Goal: Task Accomplishment & Management: Use online tool/utility

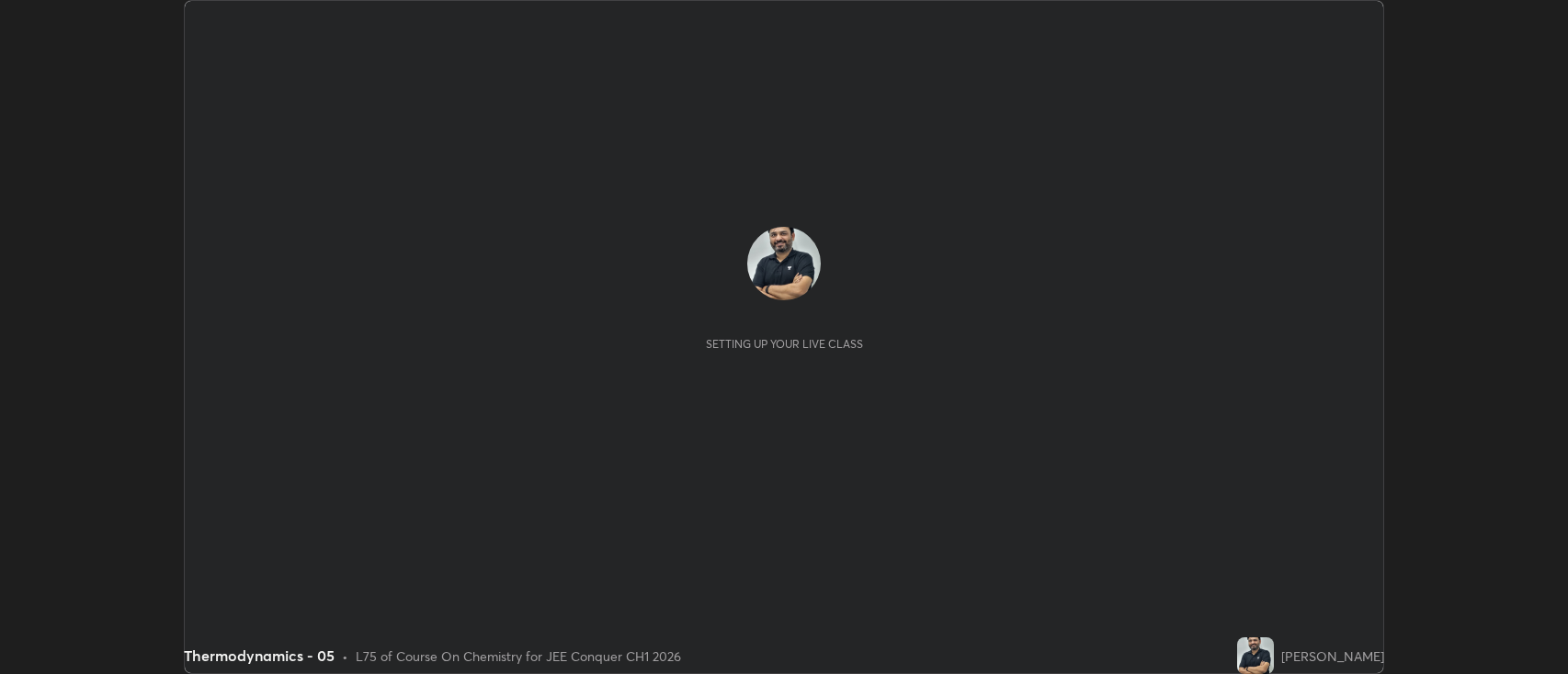
scroll to position [674, 1568]
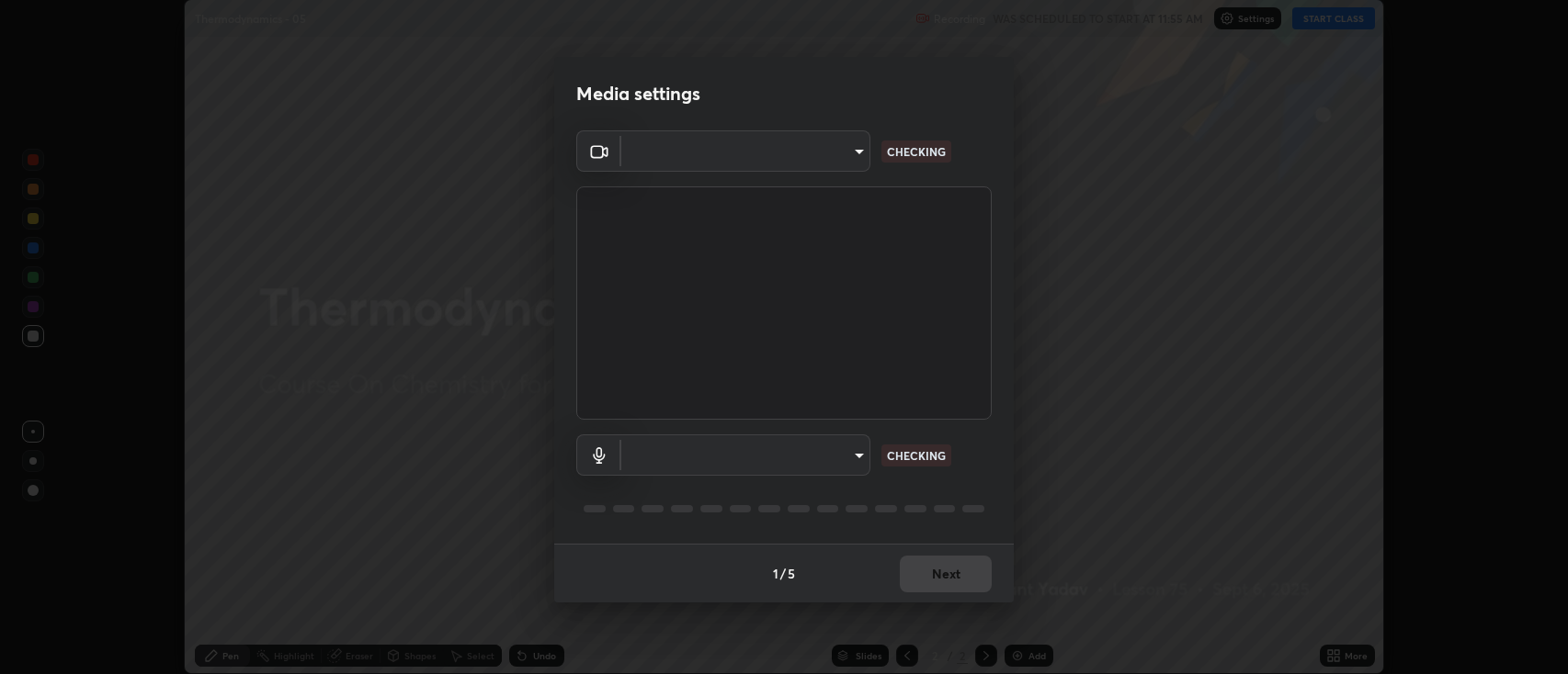
click at [1330, 661] on div "Media settings ​ CHECKING ​ CHECKING 1 / 5 Next" at bounding box center [784, 337] width 1568 height 674
type input "2c539df44b605aa39b17bbacab34c2b800175de7e12b0f96efb5519cb0c2d180"
type input "default"
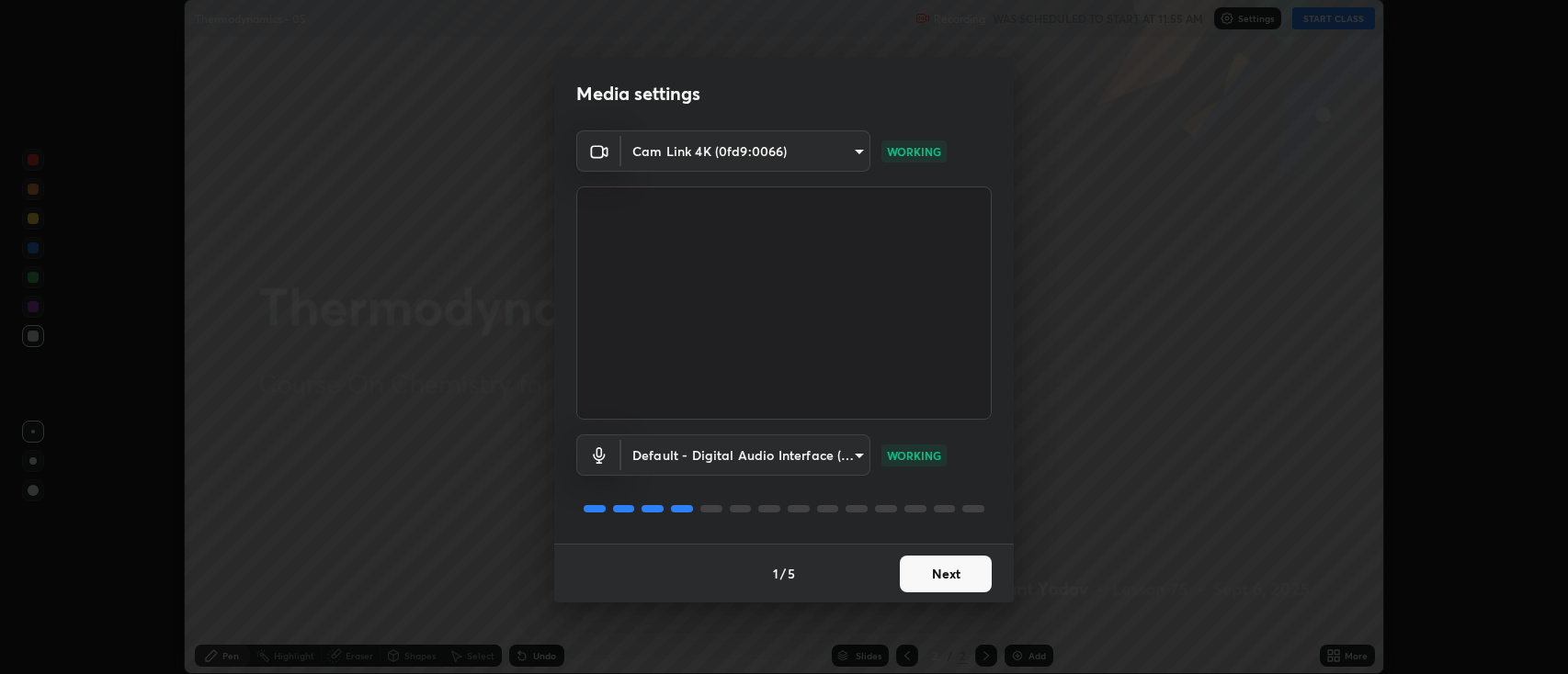
click at [940, 580] on button "Next" at bounding box center [945, 574] width 92 height 37
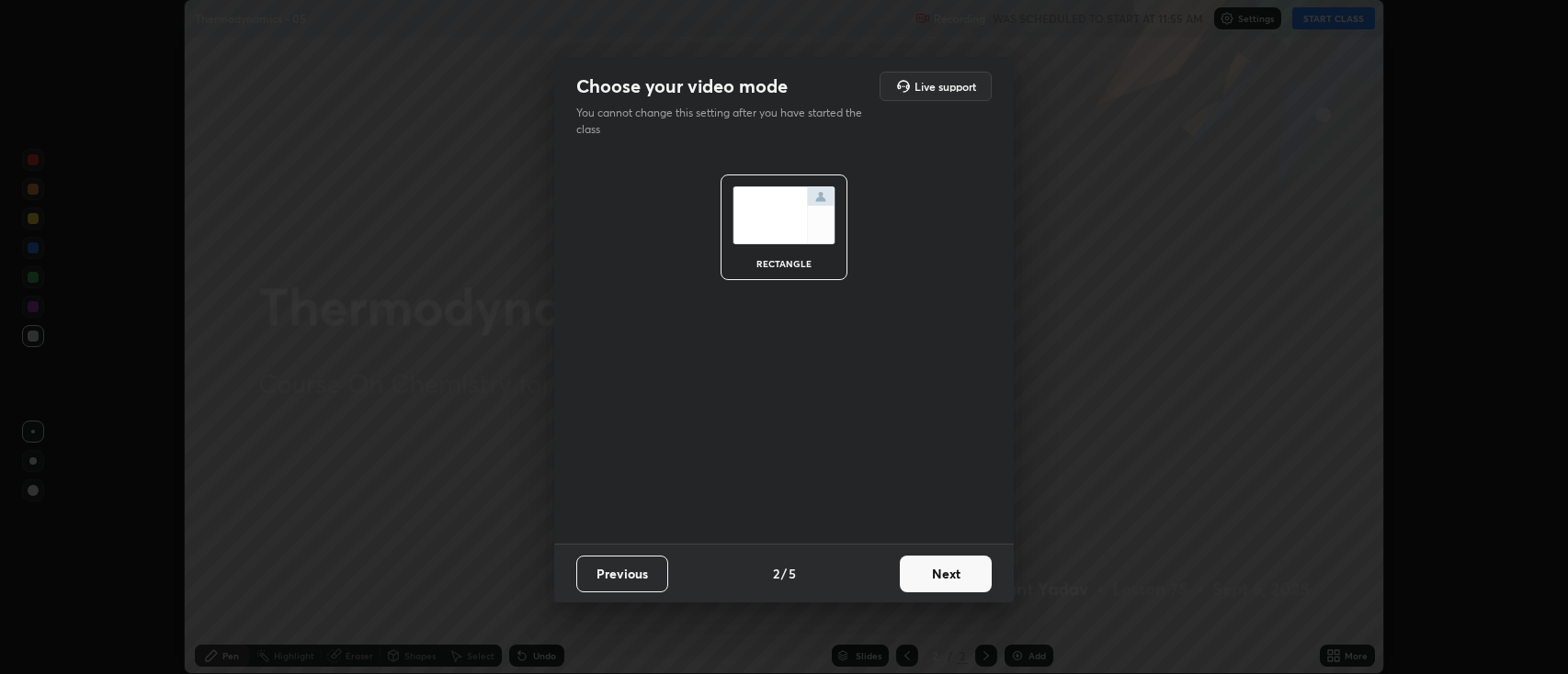
click at [935, 574] on button "Next" at bounding box center [945, 574] width 92 height 37
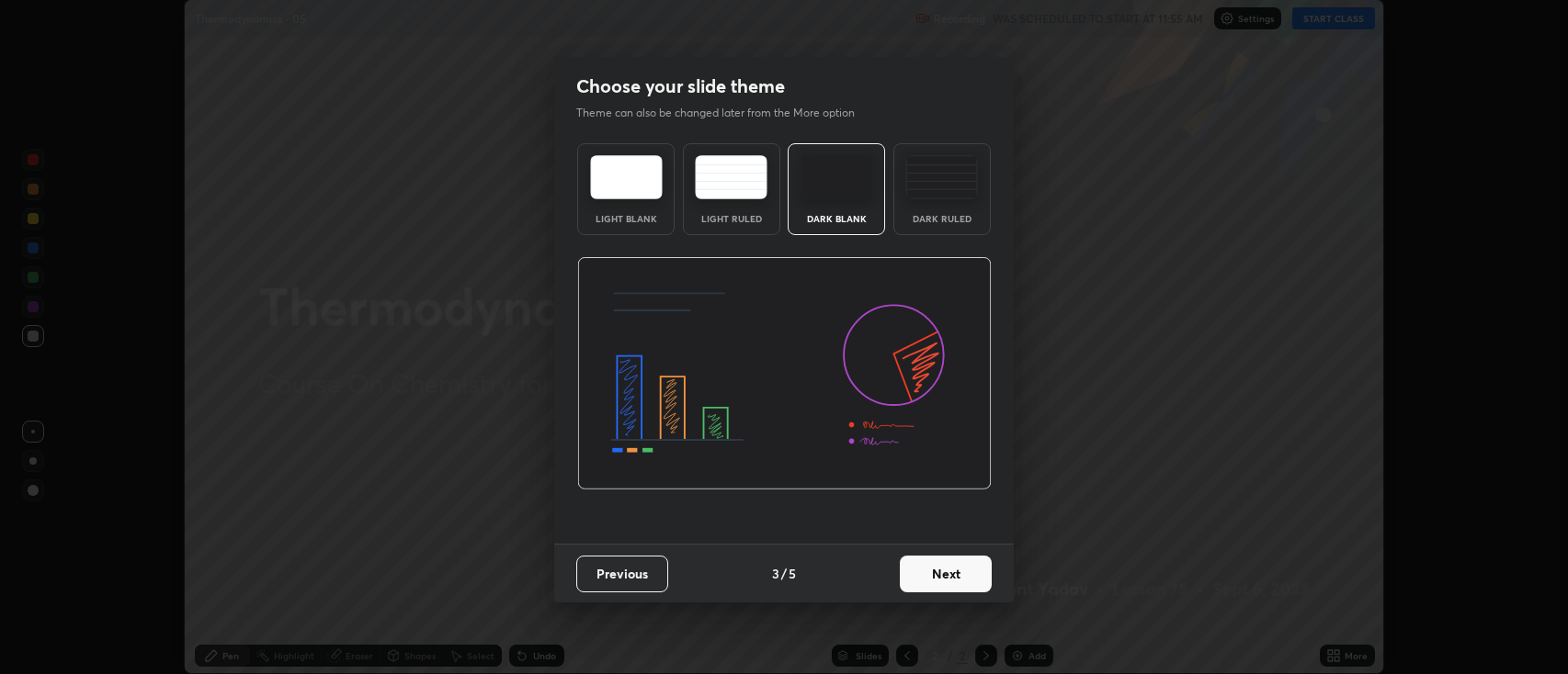
click at [938, 575] on button "Next" at bounding box center [945, 574] width 92 height 37
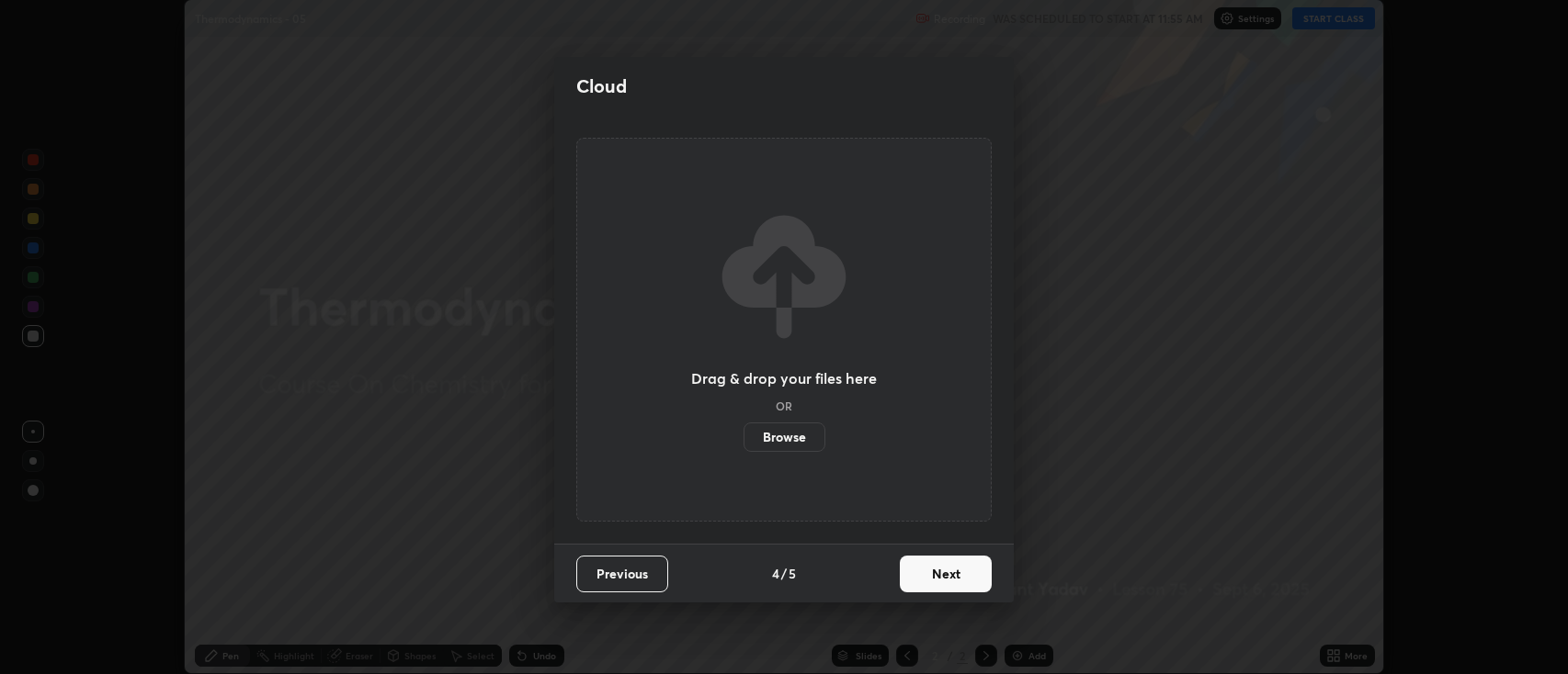
click at [938, 576] on button "Next" at bounding box center [945, 574] width 92 height 37
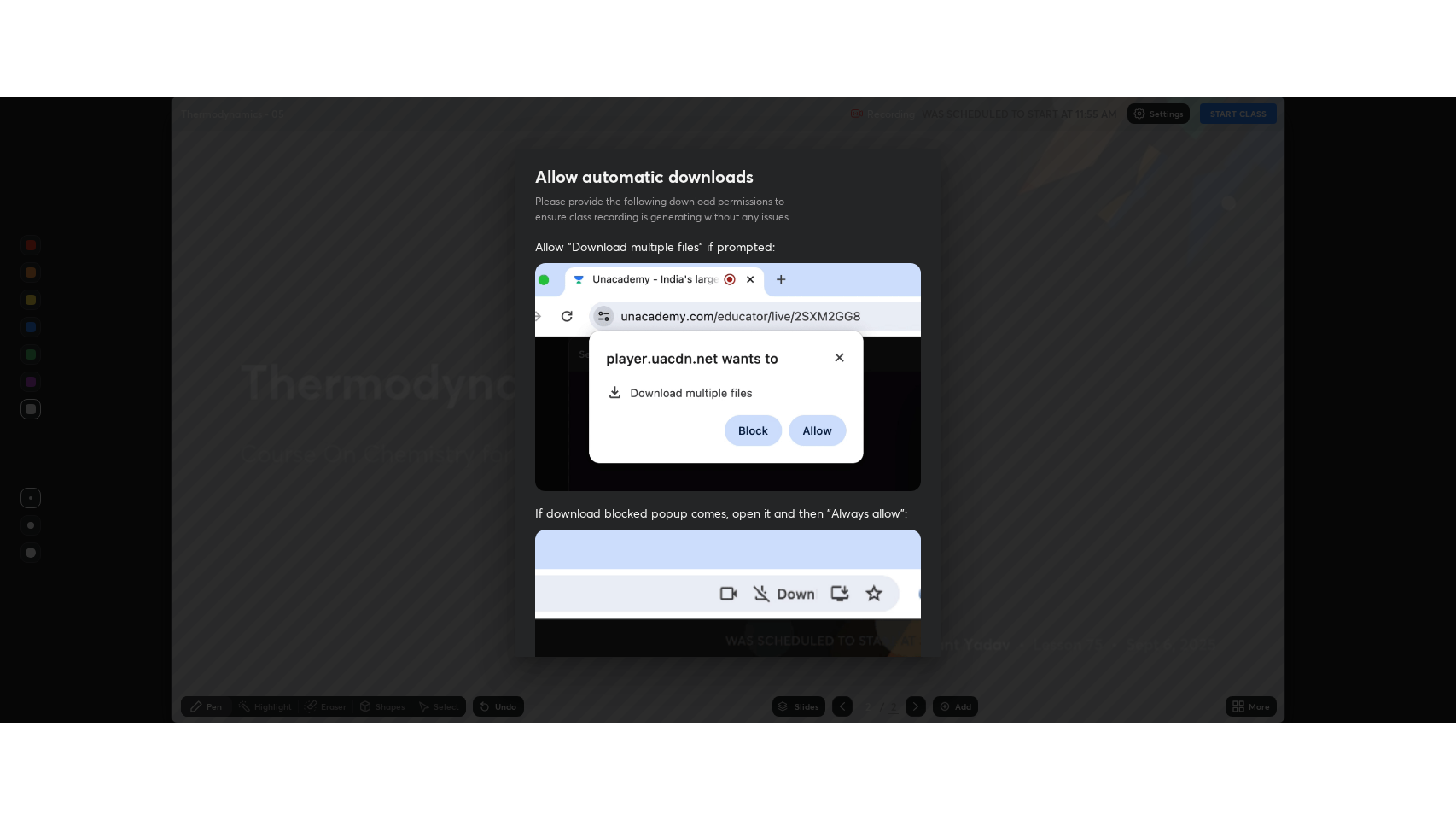
scroll to position [346, 0]
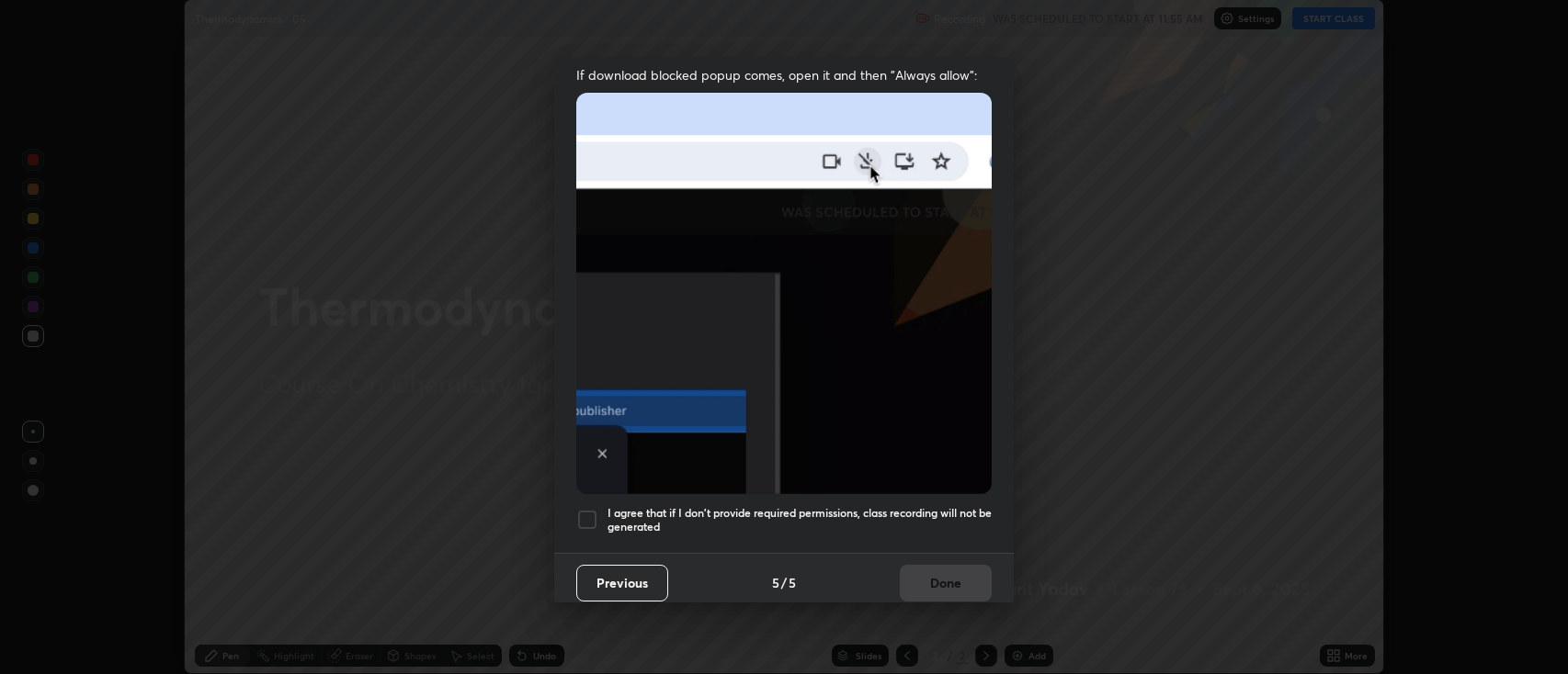
click at [589, 509] on div at bounding box center [587, 519] width 22 height 22
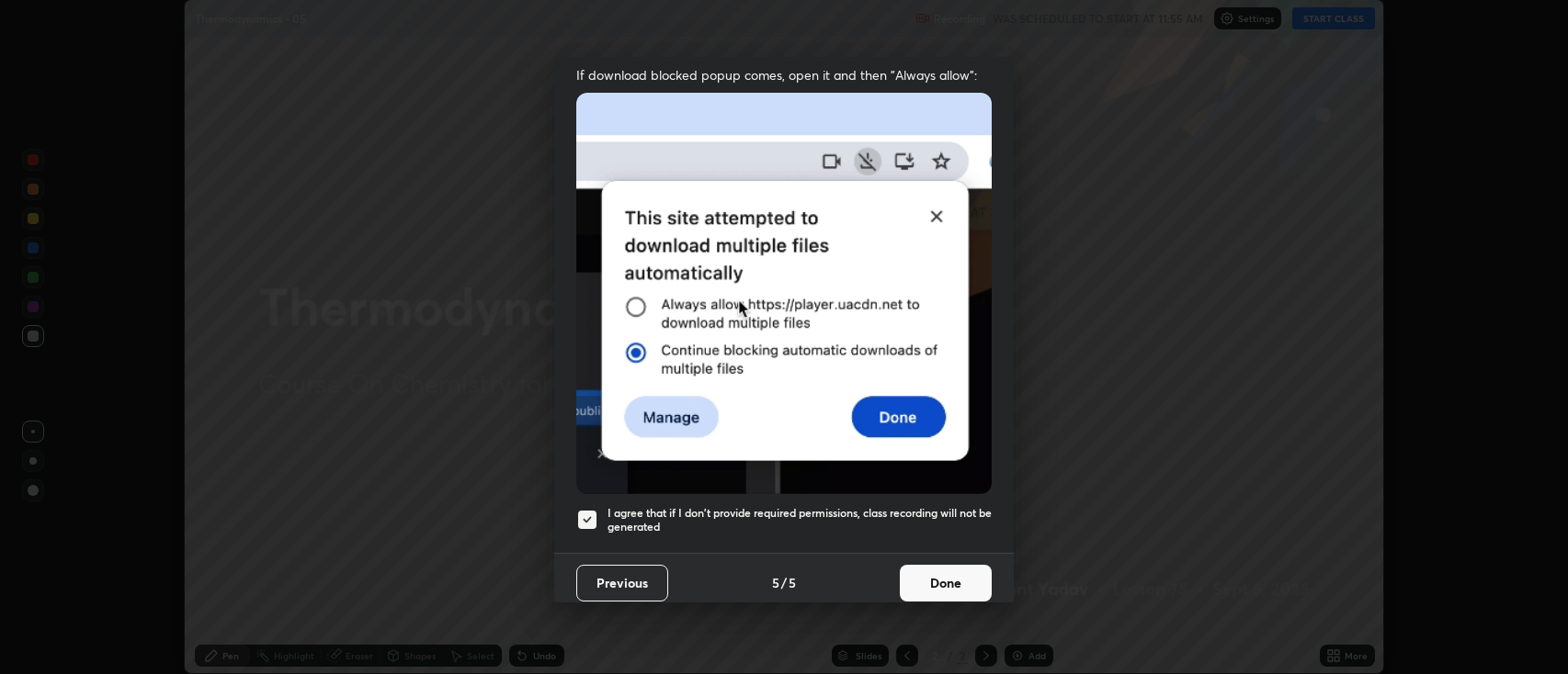
click at [924, 585] on button "Done" at bounding box center [945, 583] width 92 height 37
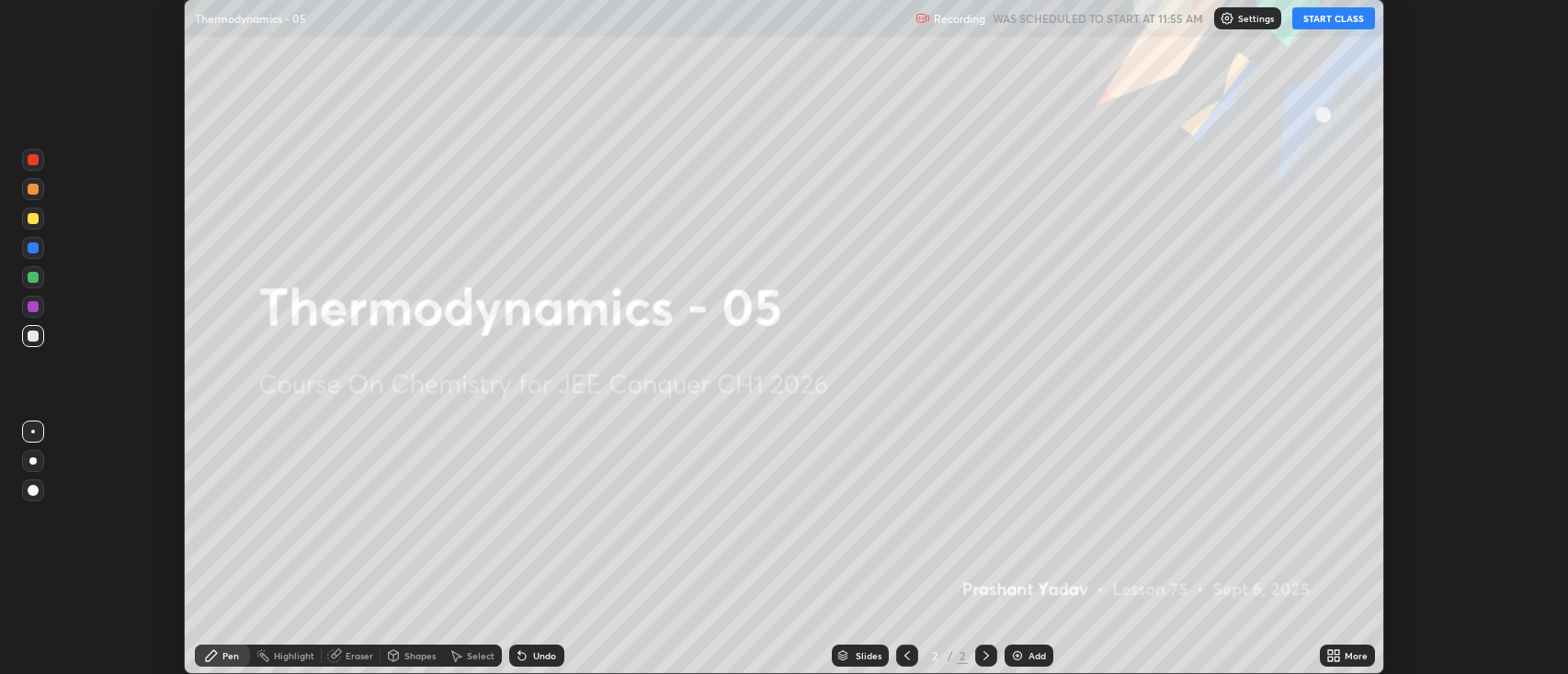
click at [1016, 654] on img at bounding box center [1018, 656] width 15 height 15
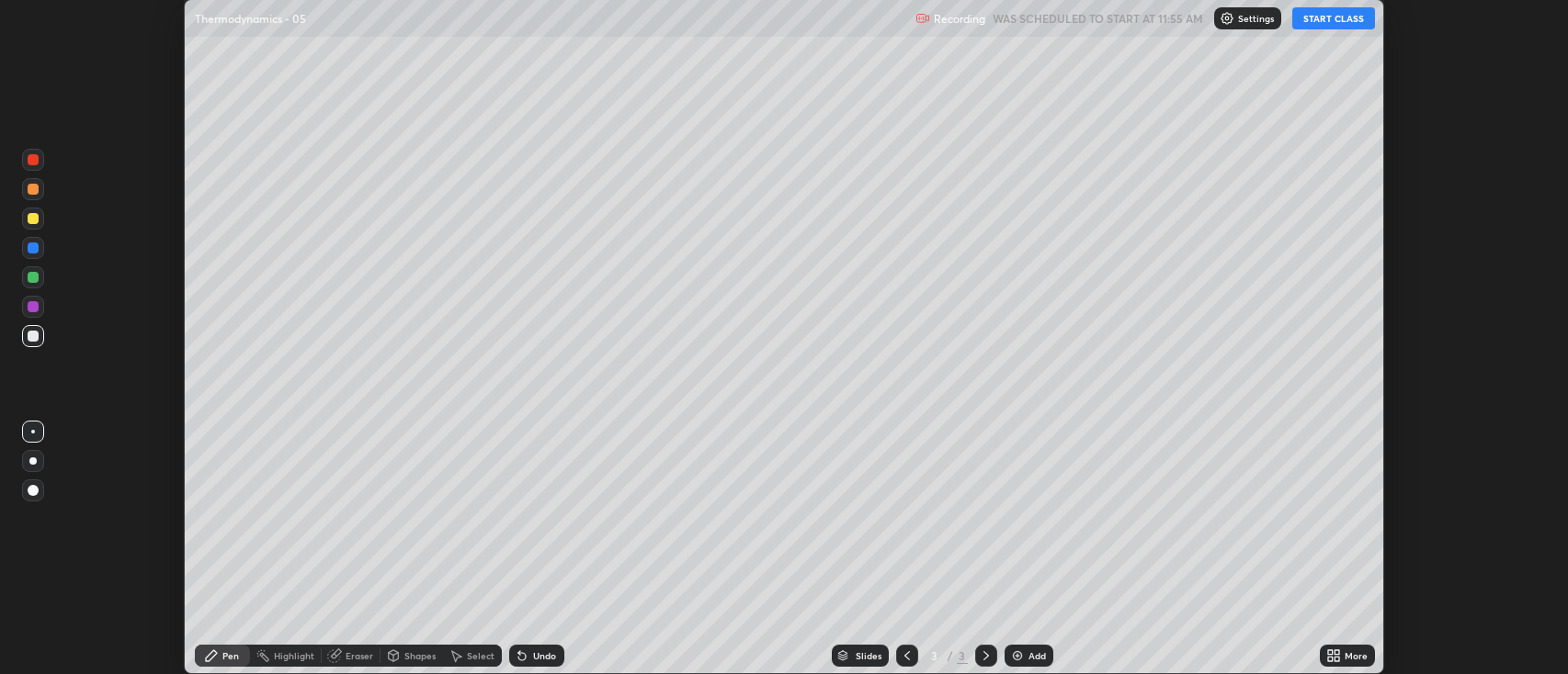
click at [1333, 663] on icon at bounding box center [1334, 656] width 15 height 15
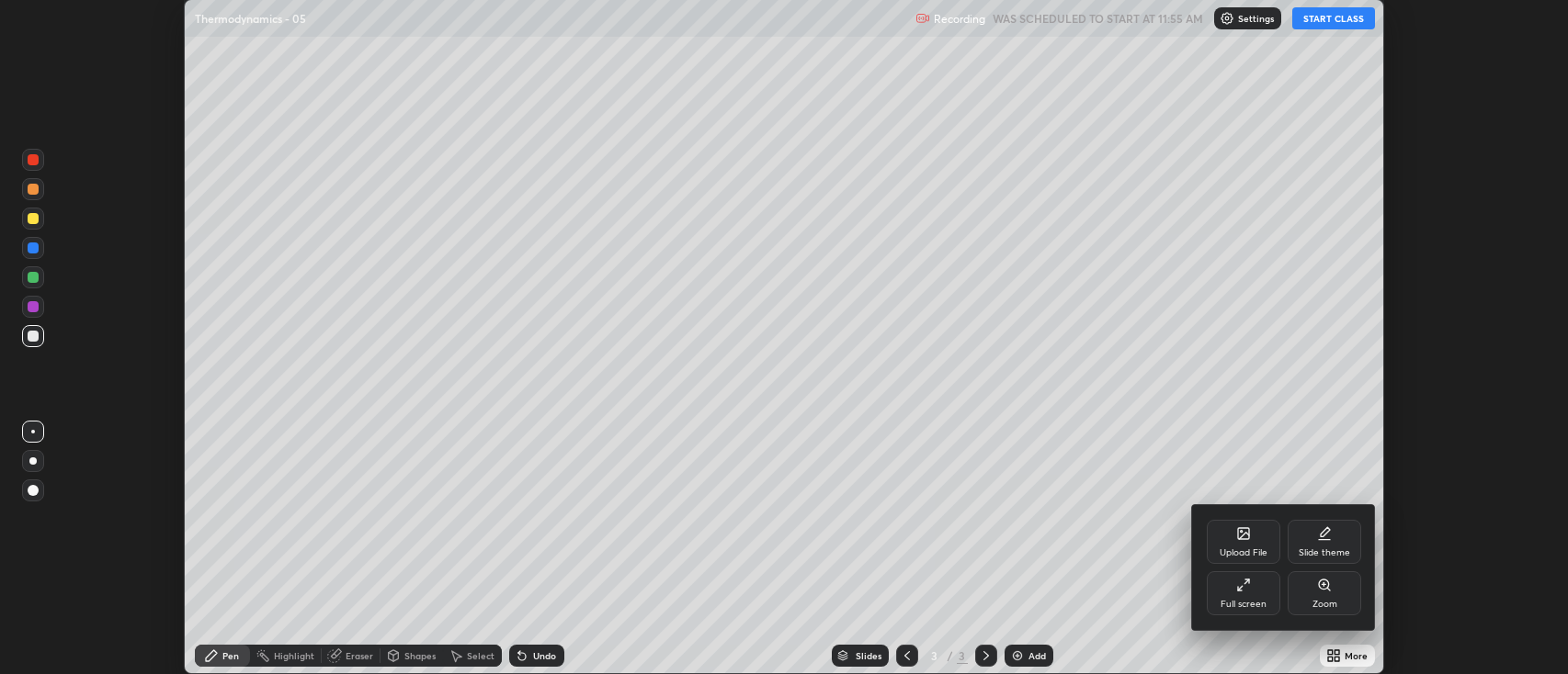
click at [1266, 601] on div "Full screen" at bounding box center [1243, 605] width 46 height 9
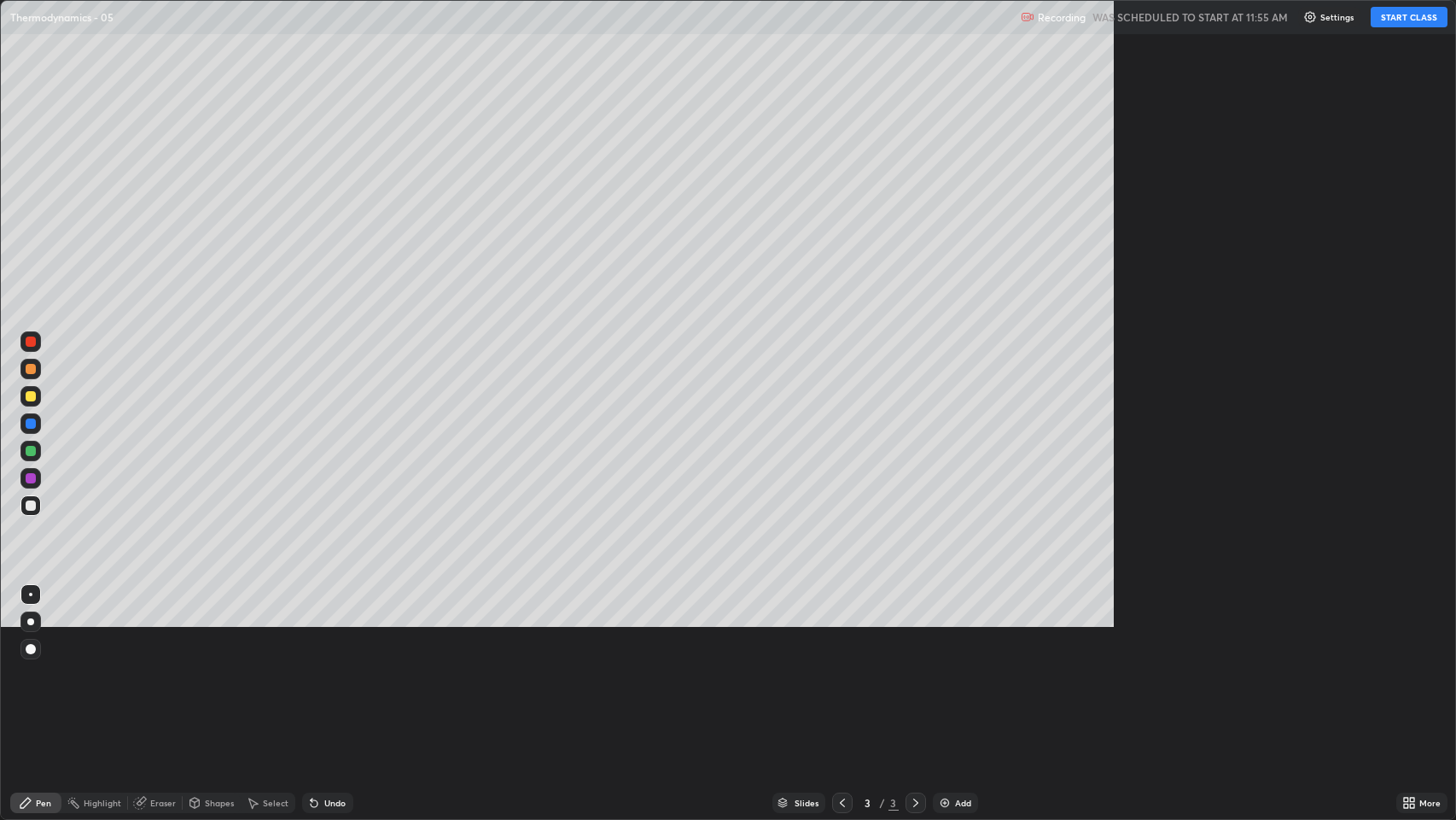
scroll to position [820, 1456]
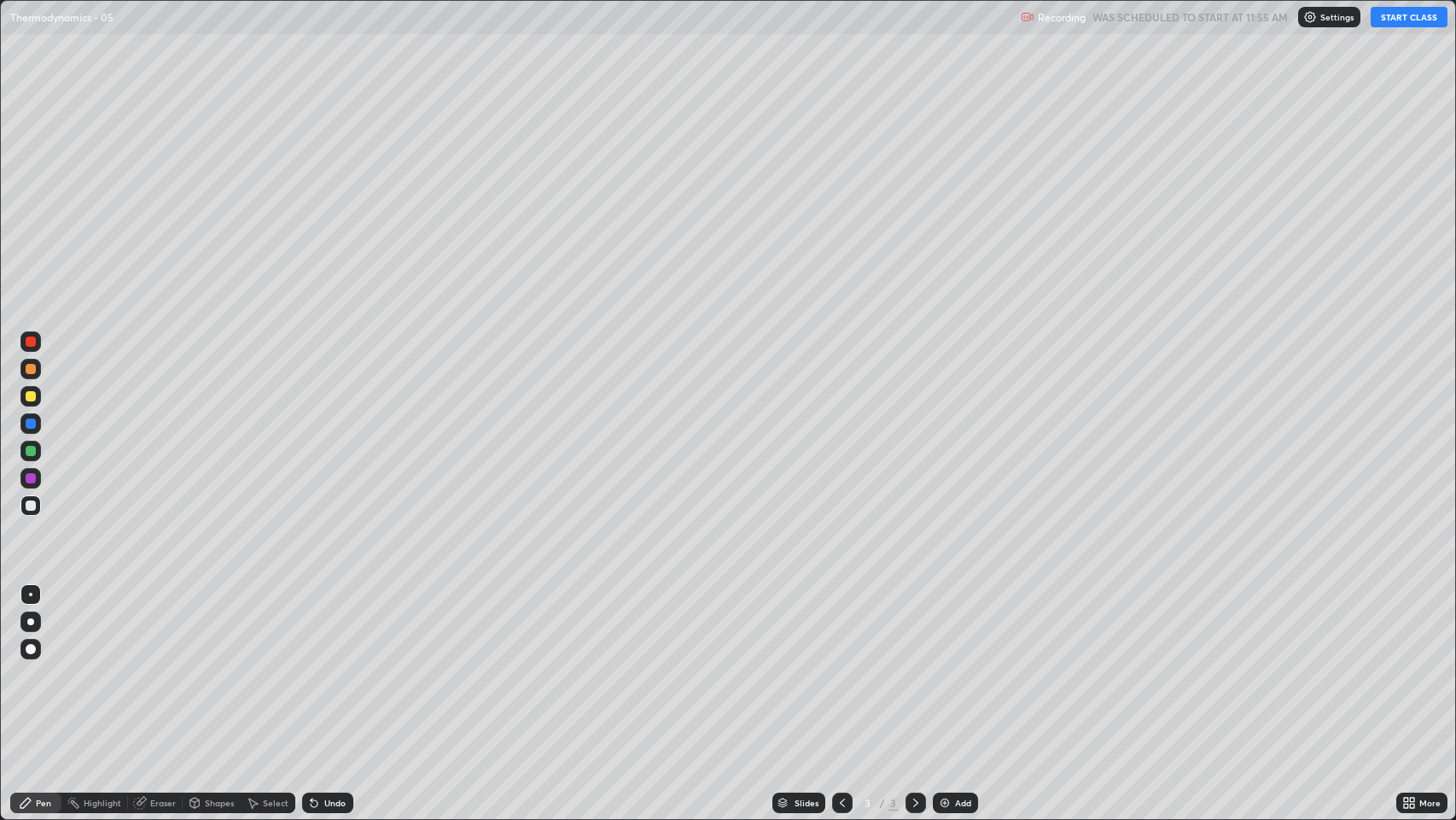
click at [1383, 24] on button "START CLASS" at bounding box center [1409, 17] width 77 height 20
click at [31, 618] on div at bounding box center [31, 622] width 7 height 7
click at [938, 626] on img at bounding box center [945, 803] width 14 height 14
click at [158, 626] on div "Eraser" at bounding box center [155, 802] width 55 height 20
click at [43, 626] on div "Pen" at bounding box center [44, 803] width 16 height 9
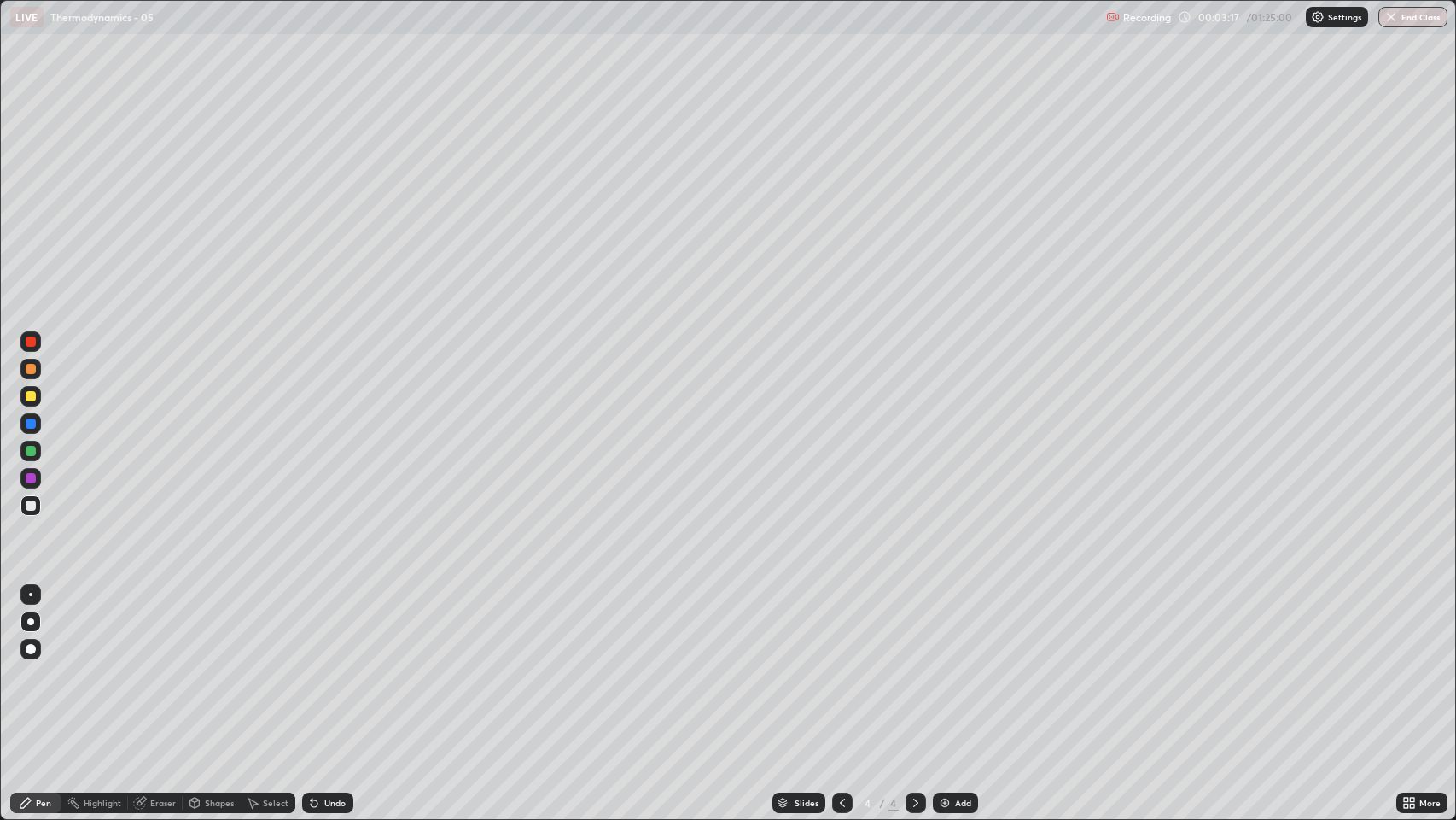
click at [170, 626] on div "Eraser" at bounding box center [162, 803] width 25 height 9
click at [44, 626] on div "Pen" at bounding box center [36, 802] width 51 height 20
click at [29, 502] on div at bounding box center [31, 506] width 10 height 10
click at [329, 626] on div "Undo" at bounding box center [335, 803] width 21 height 9
click at [334, 626] on div "Undo" at bounding box center [335, 803] width 21 height 9
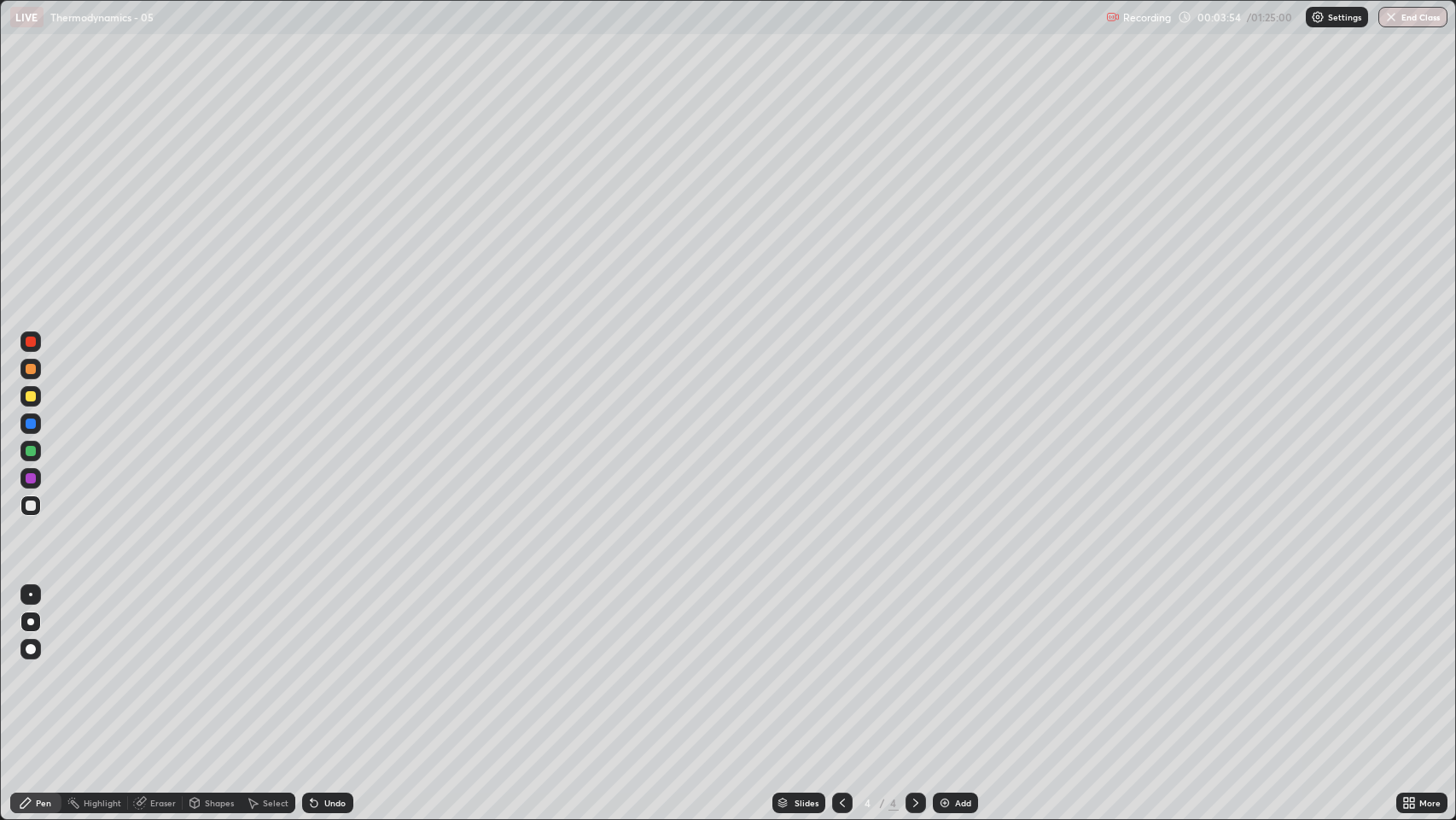
click at [337, 626] on div "Undo" at bounding box center [328, 802] width 51 height 20
click at [329, 626] on div "Undo" at bounding box center [335, 803] width 21 height 9
click at [341, 626] on div "Undo" at bounding box center [328, 802] width 51 height 20
click at [339, 626] on div "Undo" at bounding box center [324, 803] width 58 height 34
click at [338, 626] on div "Undo" at bounding box center [324, 803] width 58 height 34
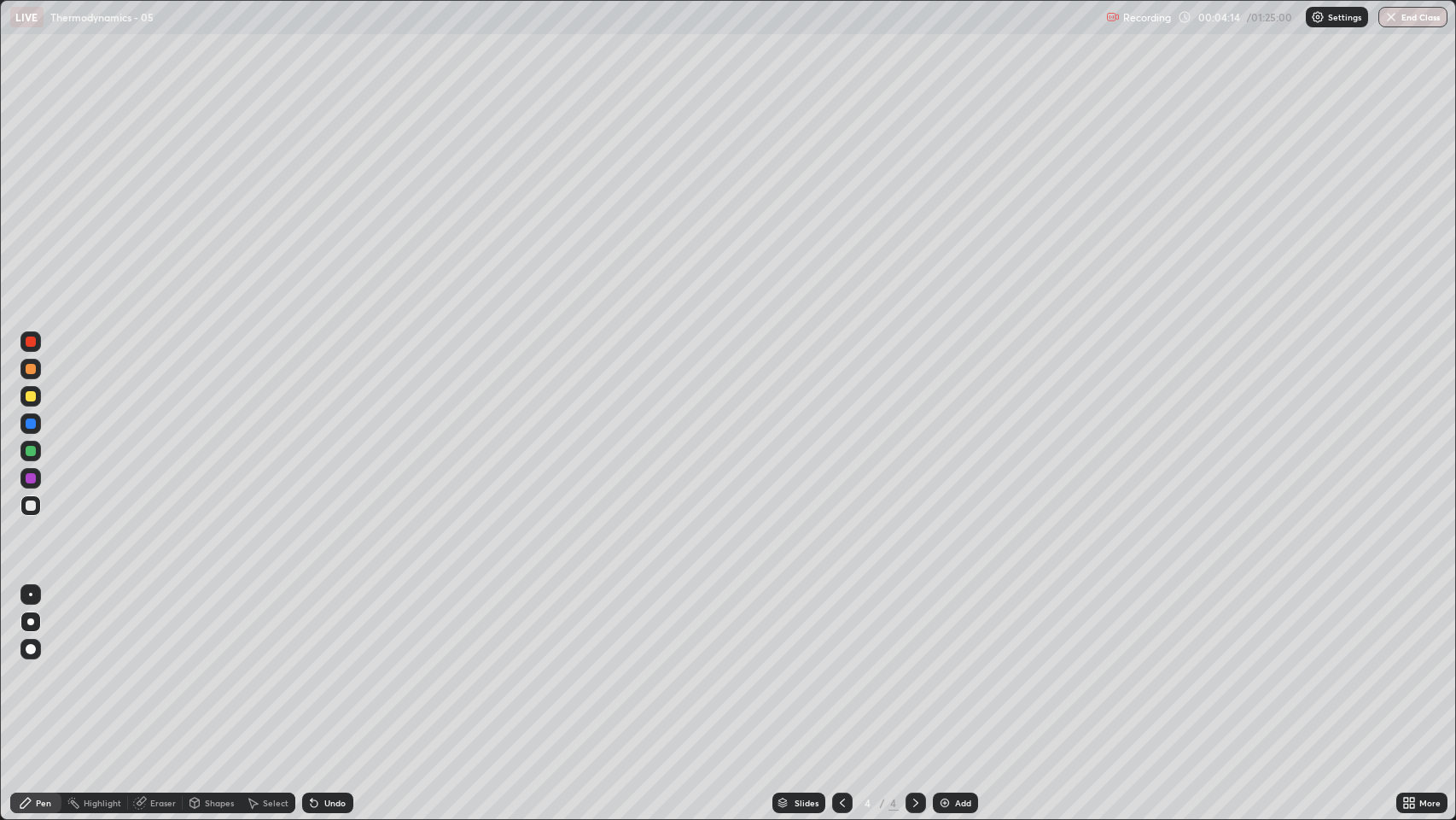
click at [334, 626] on div "Undo" at bounding box center [328, 802] width 51 height 20
click at [335, 626] on div "Undo" at bounding box center [328, 802] width 51 height 20
click at [336, 626] on div "Undo" at bounding box center [328, 802] width 51 height 20
click at [337, 626] on div "Undo" at bounding box center [328, 802] width 51 height 20
click at [335, 626] on div "Undo" at bounding box center [328, 802] width 51 height 20
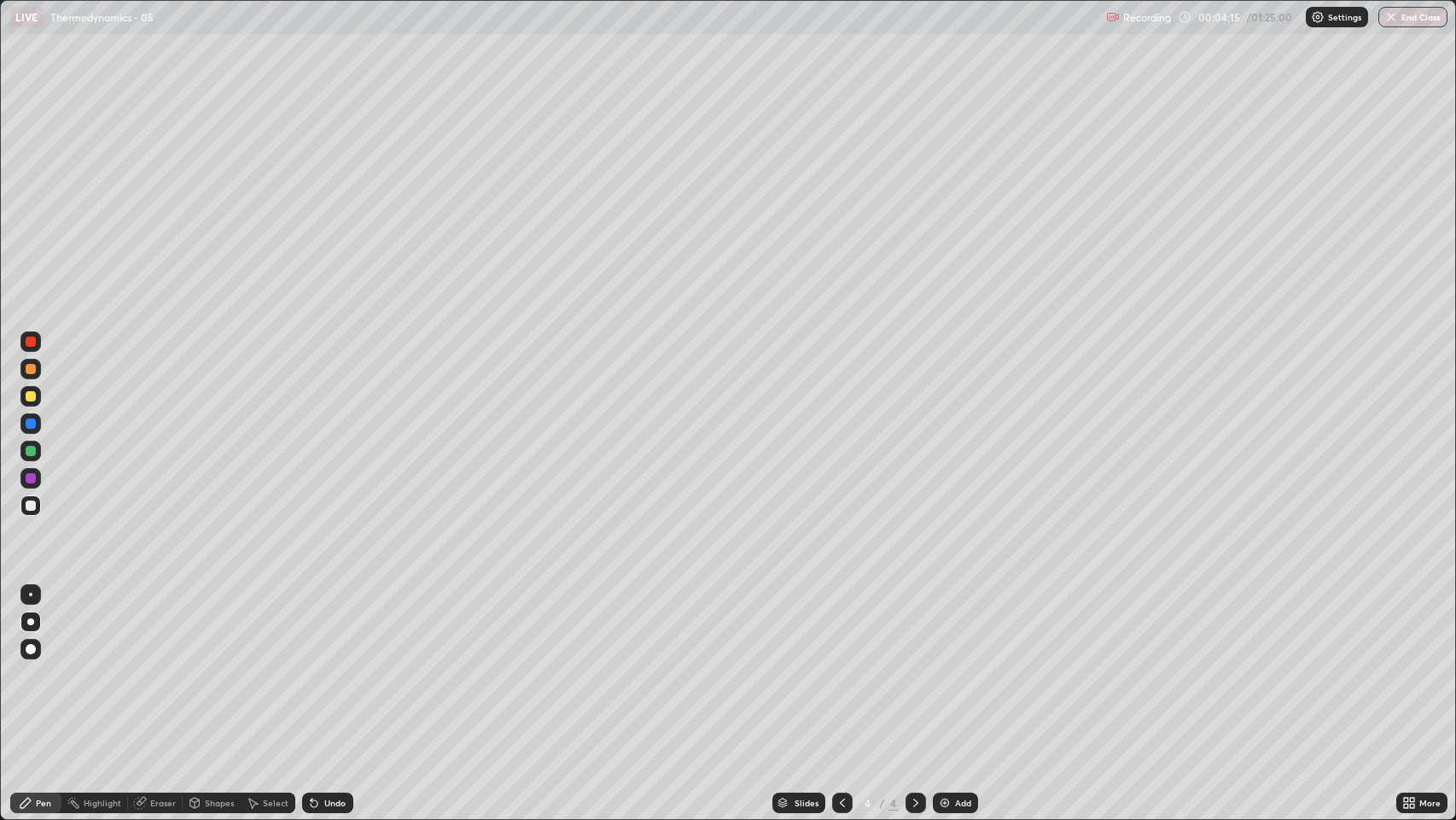
click at [336, 626] on div "Undo" at bounding box center [335, 803] width 21 height 9
click at [334, 626] on div "Undo" at bounding box center [335, 803] width 21 height 9
click at [336, 626] on div "Undo" at bounding box center [335, 803] width 21 height 9
click at [959, 626] on div "Add" at bounding box center [963, 803] width 17 height 9
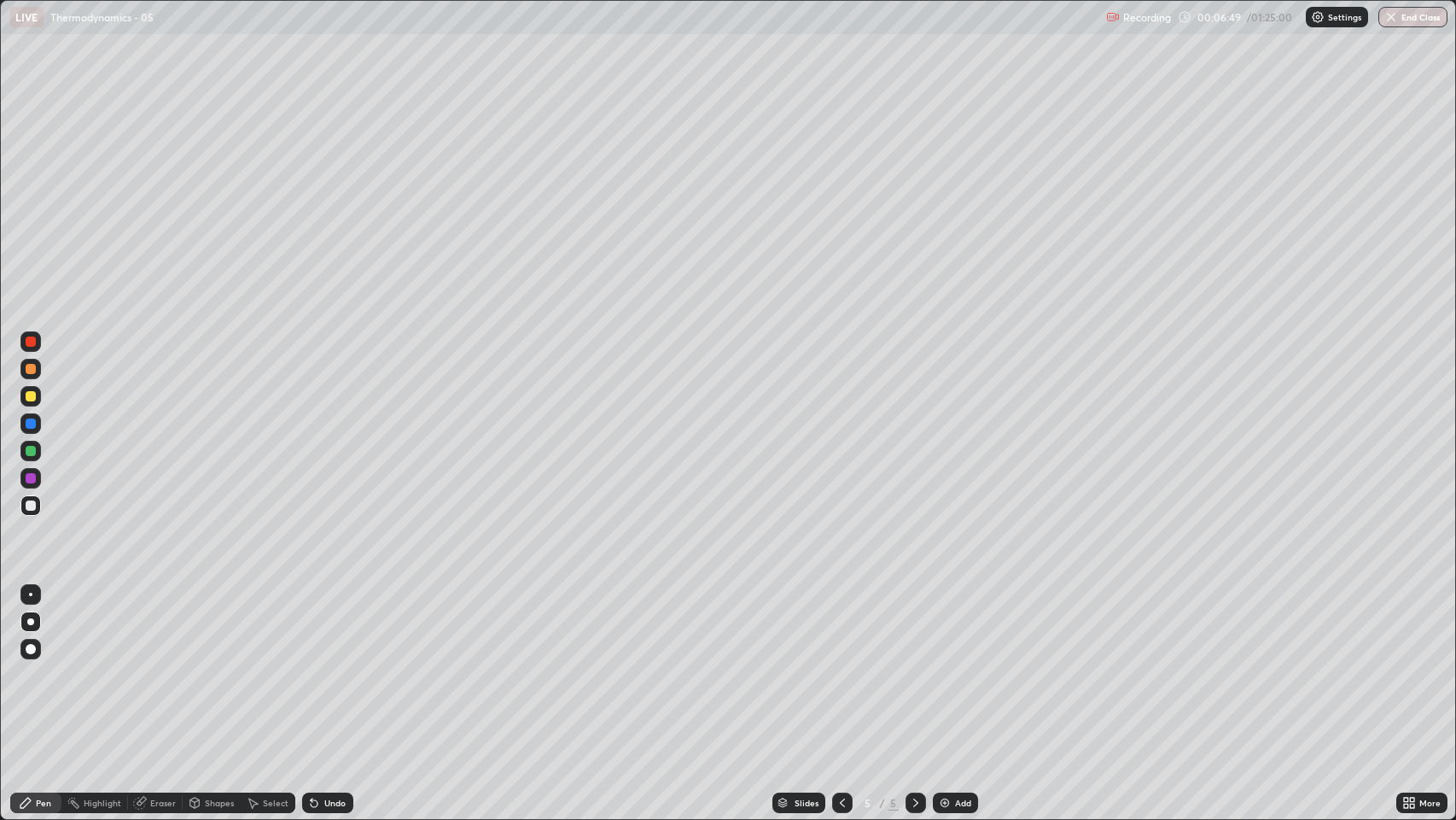
click at [322, 626] on div "Undo" at bounding box center [328, 802] width 51 height 20
click at [324, 626] on div "Undo" at bounding box center [335, 803] width 21 height 9
click at [328, 626] on div "Undo" at bounding box center [328, 802] width 51 height 20
click at [330, 626] on div "Undo" at bounding box center [328, 802] width 51 height 20
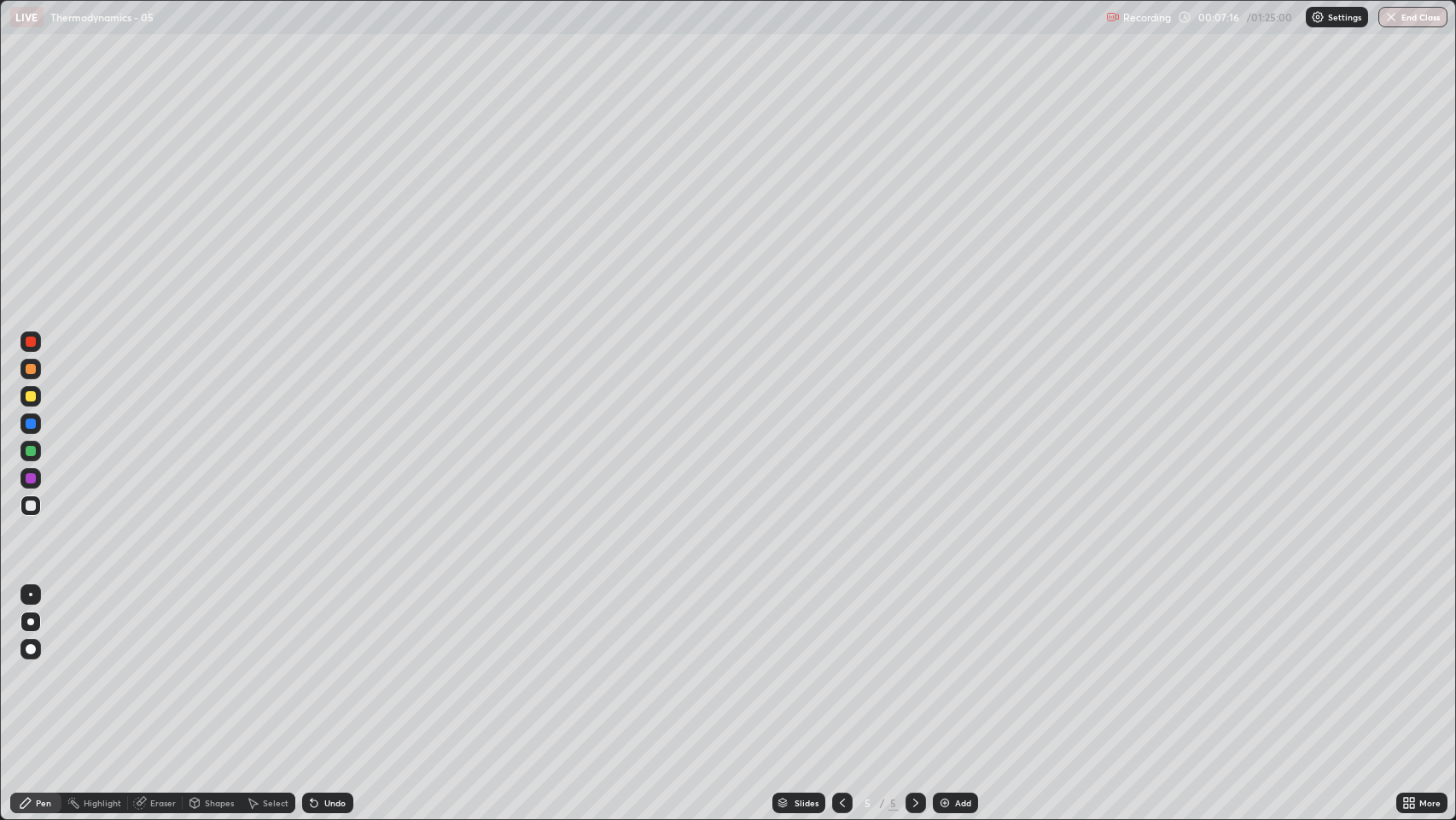
click at [334, 626] on div "Undo" at bounding box center [335, 803] width 21 height 9
click at [23, 450] on div at bounding box center [30, 450] width 20 height 20
click at [30, 399] on div at bounding box center [31, 396] width 10 height 10
click at [32, 452] on div at bounding box center [31, 451] width 10 height 10
click at [32, 399] on div at bounding box center [31, 396] width 10 height 10
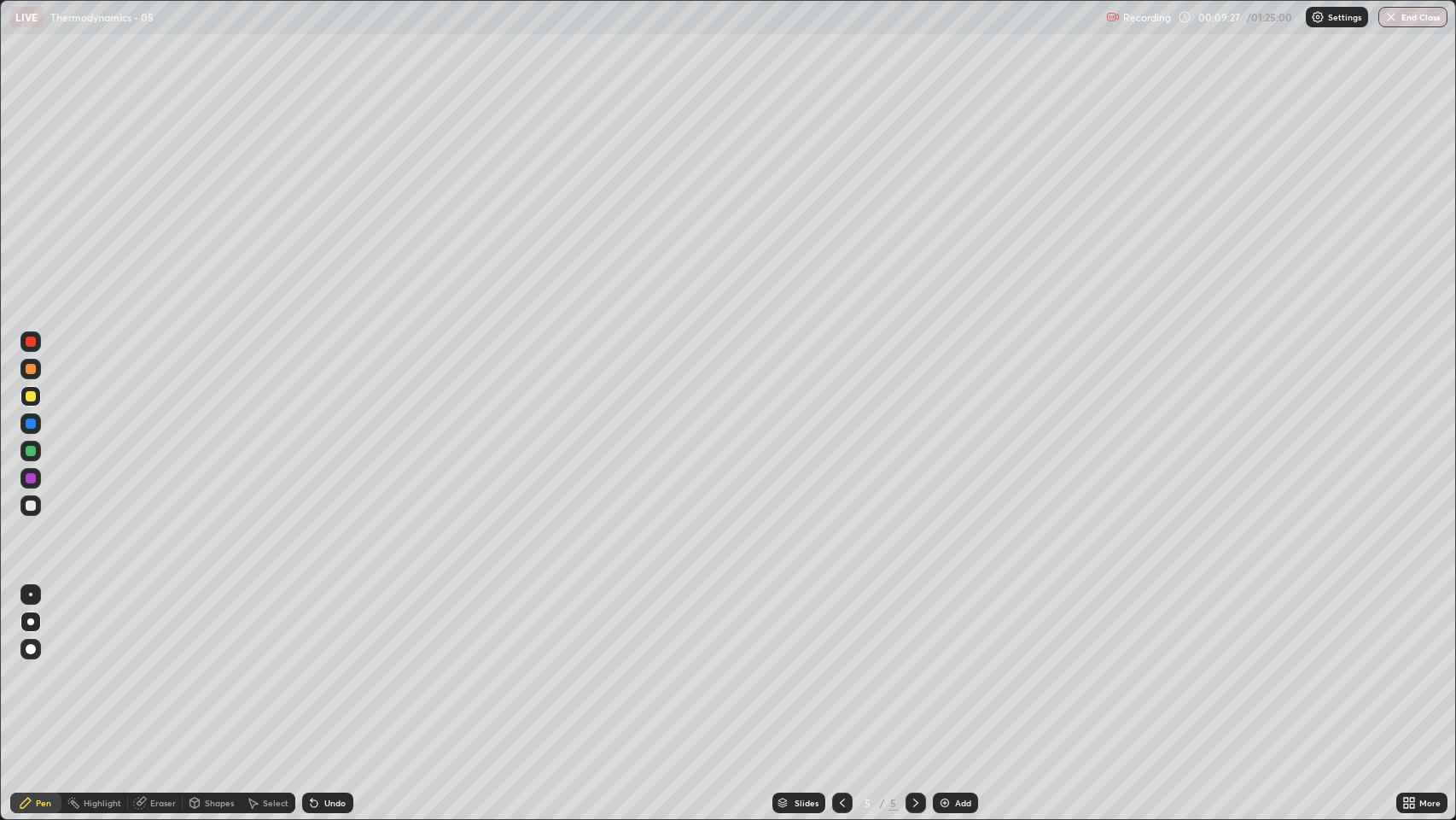
click at [25, 338] on div at bounding box center [30, 341] width 20 height 20
click at [317, 626] on icon at bounding box center [314, 803] width 14 height 14
click at [324, 626] on div "Undo" at bounding box center [335, 803] width 21 height 9
click at [323, 626] on div "Undo" at bounding box center [328, 802] width 51 height 20
click at [325, 626] on div "Undo" at bounding box center [328, 802] width 51 height 20
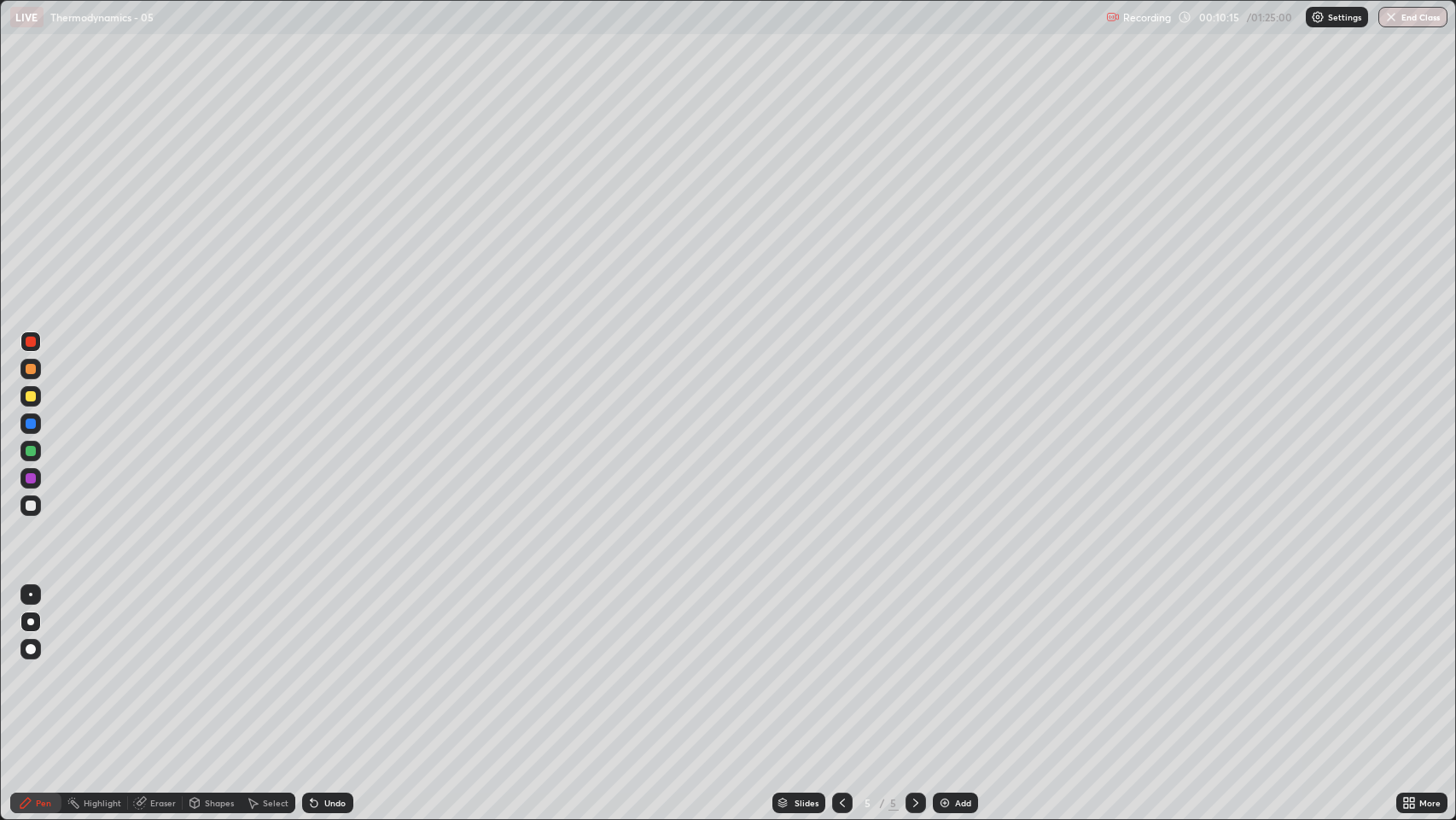
click at [324, 626] on div "Undo" at bounding box center [328, 802] width 51 height 20
click at [320, 626] on div "Undo" at bounding box center [328, 802] width 51 height 20
click at [31, 618] on div at bounding box center [31, 622] width 7 height 7
click at [33, 498] on div at bounding box center [30, 505] width 20 height 20
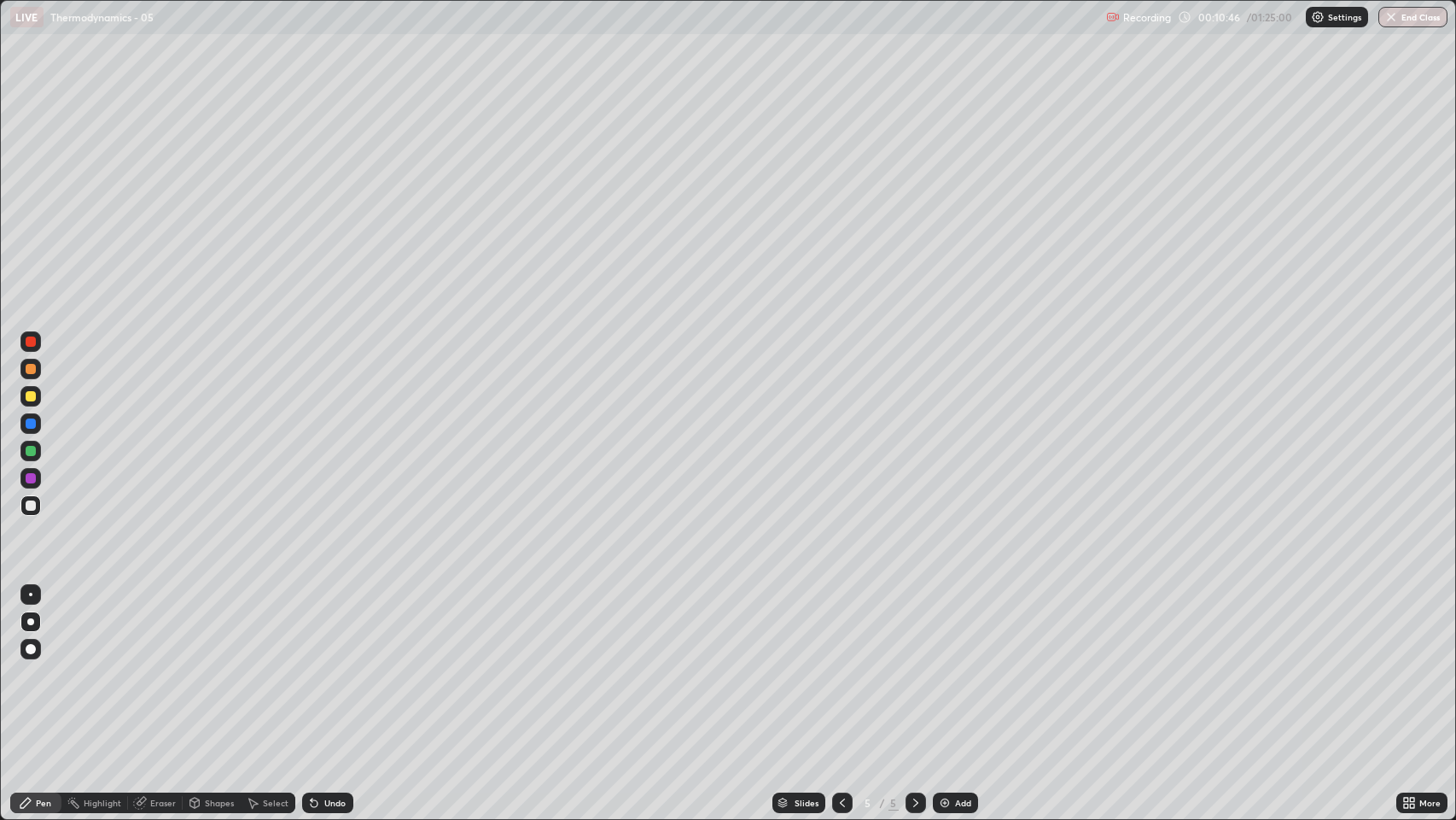
click at [844, 626] on icon at bounding box center [842, 803] width 14 height 14
click at [37, 452] on div at bounding box center [30, 450] width 20 height 20
click at [33, 341] on div at bounding box center [31, 342] width 10 height 10
click at [914, 626] on icon at bounding box center [916, 803] width 14 height 14
click at [31, 505] on div at bounding box center [31, 506] width 10 height 10
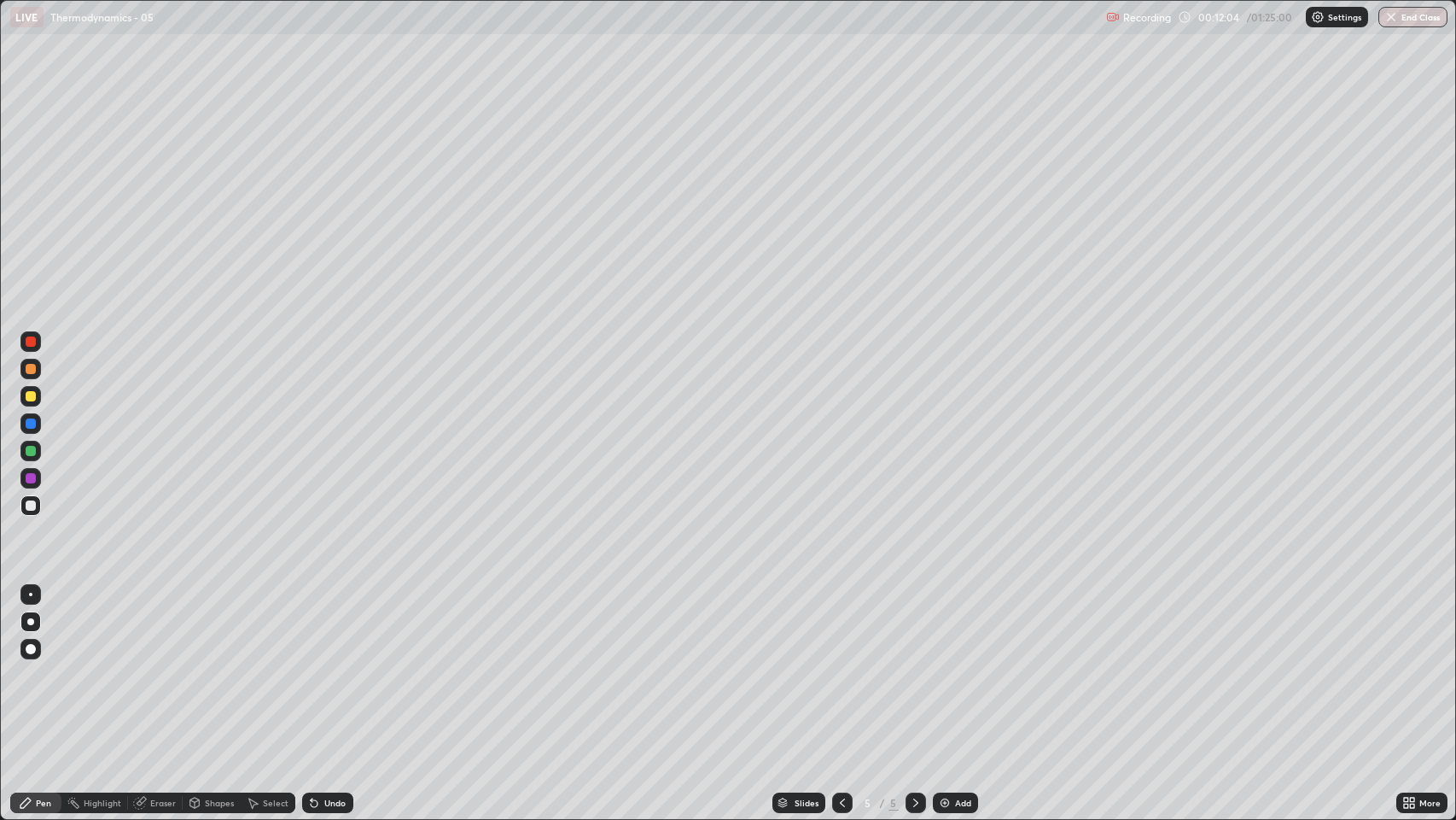
click at [936, 626] on div "Add" at bounding box center [956, 802] width 45 height 20
click at [25, 398] on div at bounding box center [31, 396] width 10 height 10
click at [29, 510] on div at bounding box center [30, 505] width 20 height 20
click at [946, 626] on div "Add" at bounding box center [956, 802] width 45 height 20
click at [341, 626] on div "Undo" at bounding box center [335, 803] width 21 height 9
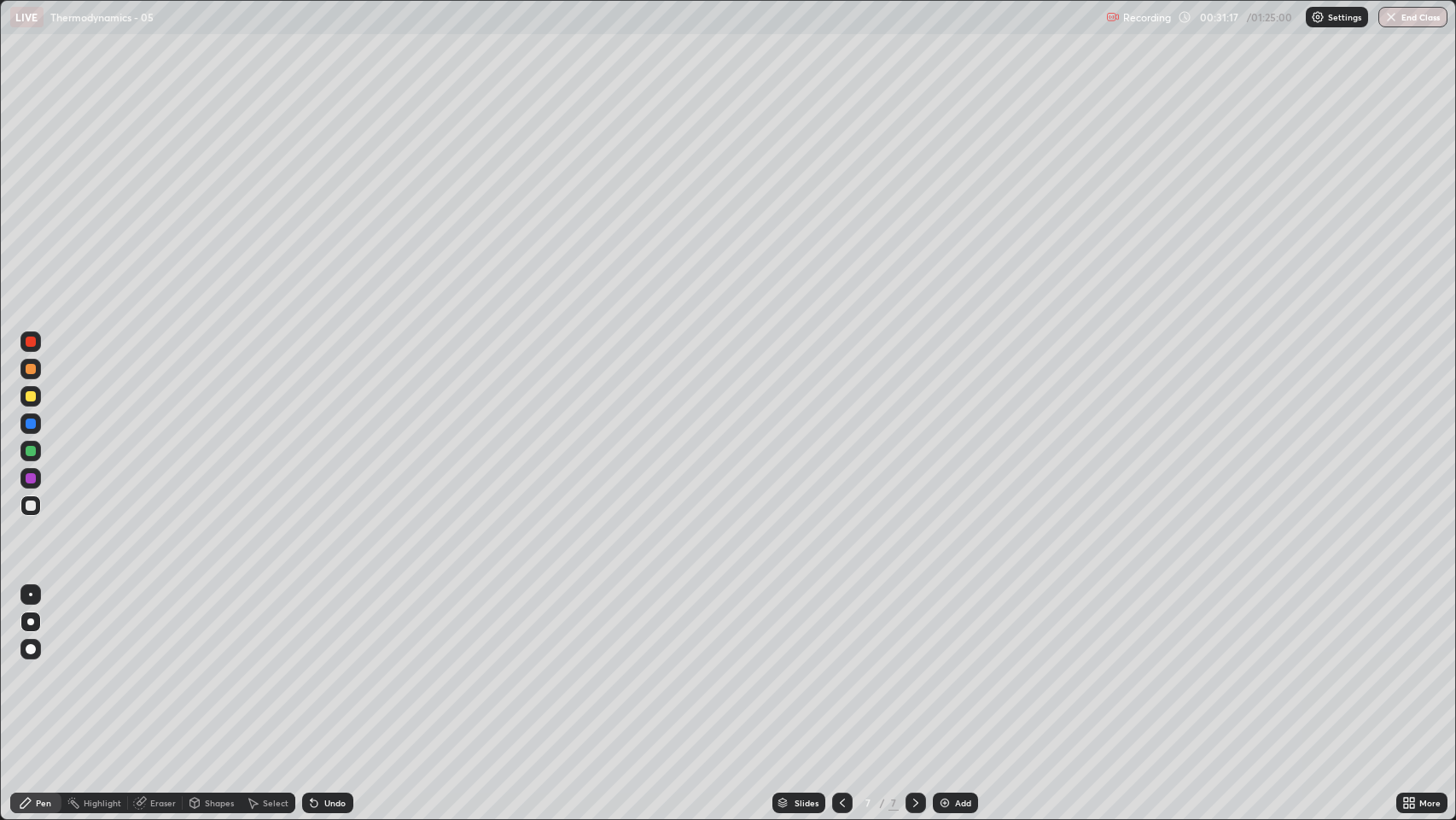
click at [943, 626] on div "Add" at bounding box center [956, 802] width 45 height 20
click at [949, 626] on div "Add" at bounding box center [956, 802] width 45 height 20
click at [33, 396] on div at bounding box center [31, 396] width 10 height 10
click at [91, 626] on div "Highlight" at bounding box center [102, 803] width 37 height 9
click at [54, 626] on div "Pen" at bounding box center [36, 802] width 51 height 20
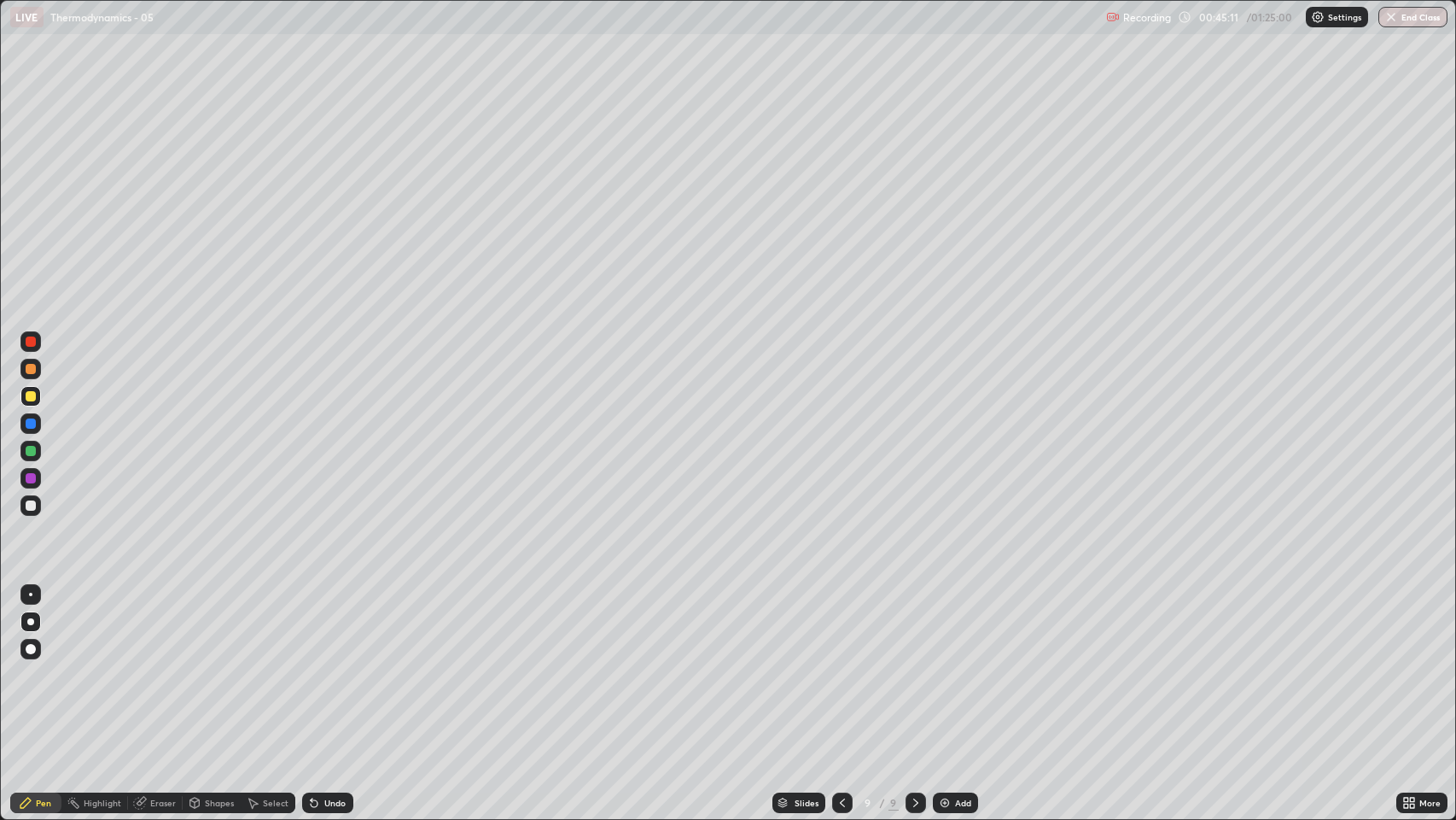
click at [31, 505] on div at bounding box center [31, 506] width 10 height 10
click at [31, 396] on div at bounding box center [31, 396] width 10 height 10
click at [947, 626] on div "Add" at bounding box center [956, 802] width 45 height 20
click at [31, 507] on div at bounding box center [31, 506] width 10 height 10
click at [337, 626] on div "Undo" at bounding box center [335, 803] width 21 height 9
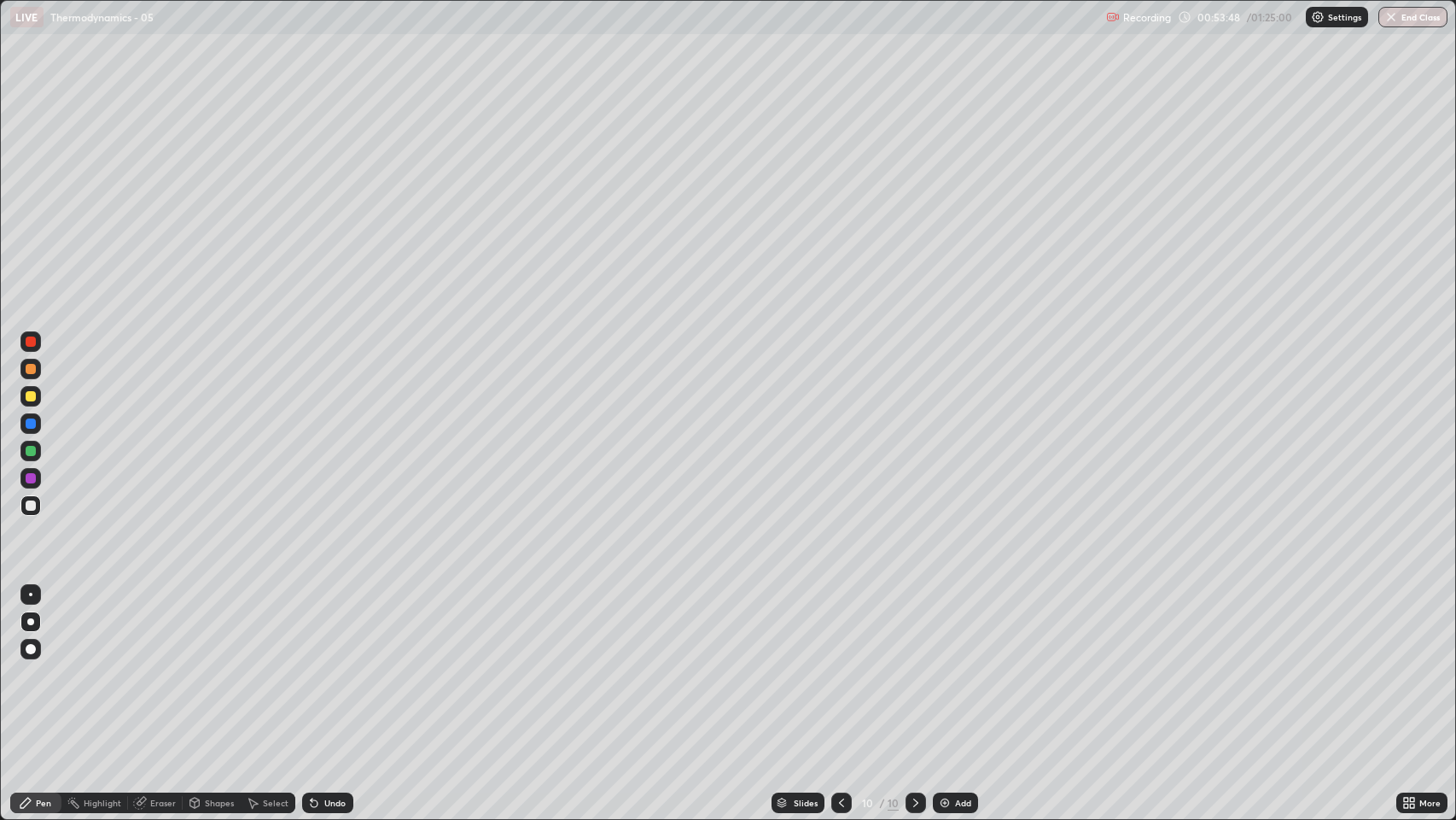
click at [337, 626] on div "Undo" at bounding box center [335, 803] width 21 height 9
click at [344, 626] on div "Undo" at bounding box center [335, 803] width 21 height 9
click at [942, 626] on img at bounding box center [945, 803] width 14 height 14
click at [324, 626] on div "Undo" at bounding box center [335, 803] width 21 height 9
click at [330, 626] on div "Undo" at bounding box center [335, 803] width 21 height 9
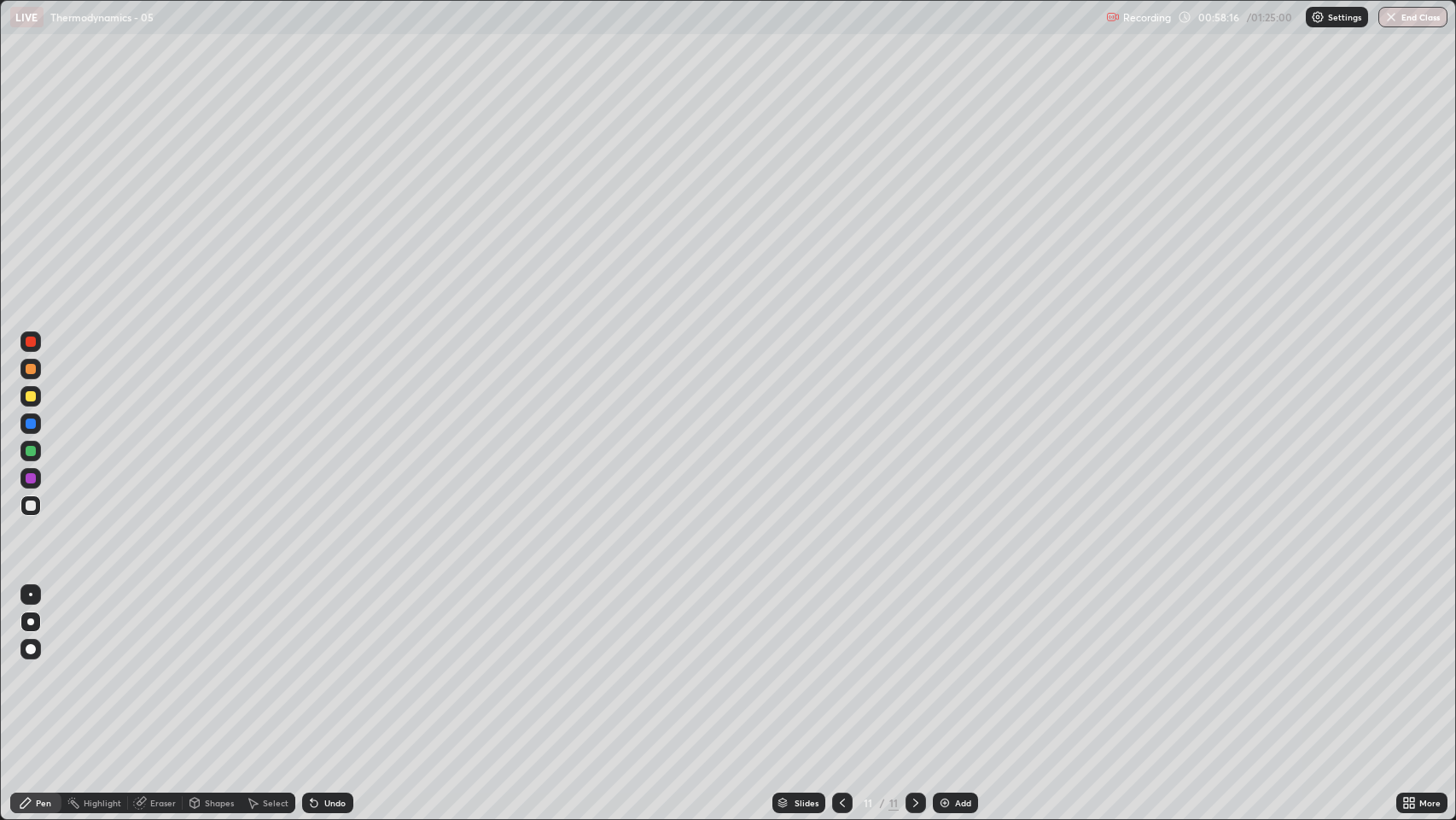
click at [330, 626] on div "Undo" at bounding box center [335, 803] width 21 height 9
click at [321, 626] on div "Undo" at bounding box center [328, 802] width 51 height 20
click at [324, 626] on div "Undo" at bounding box center [335, 803] width 21 height 9
click at [330, 626] on div "Undo" at bounding box center [328, 802] width 51 height 20
click at [333, 626] on div "Undo" at bounding box center [324, 803] width 58 height 34
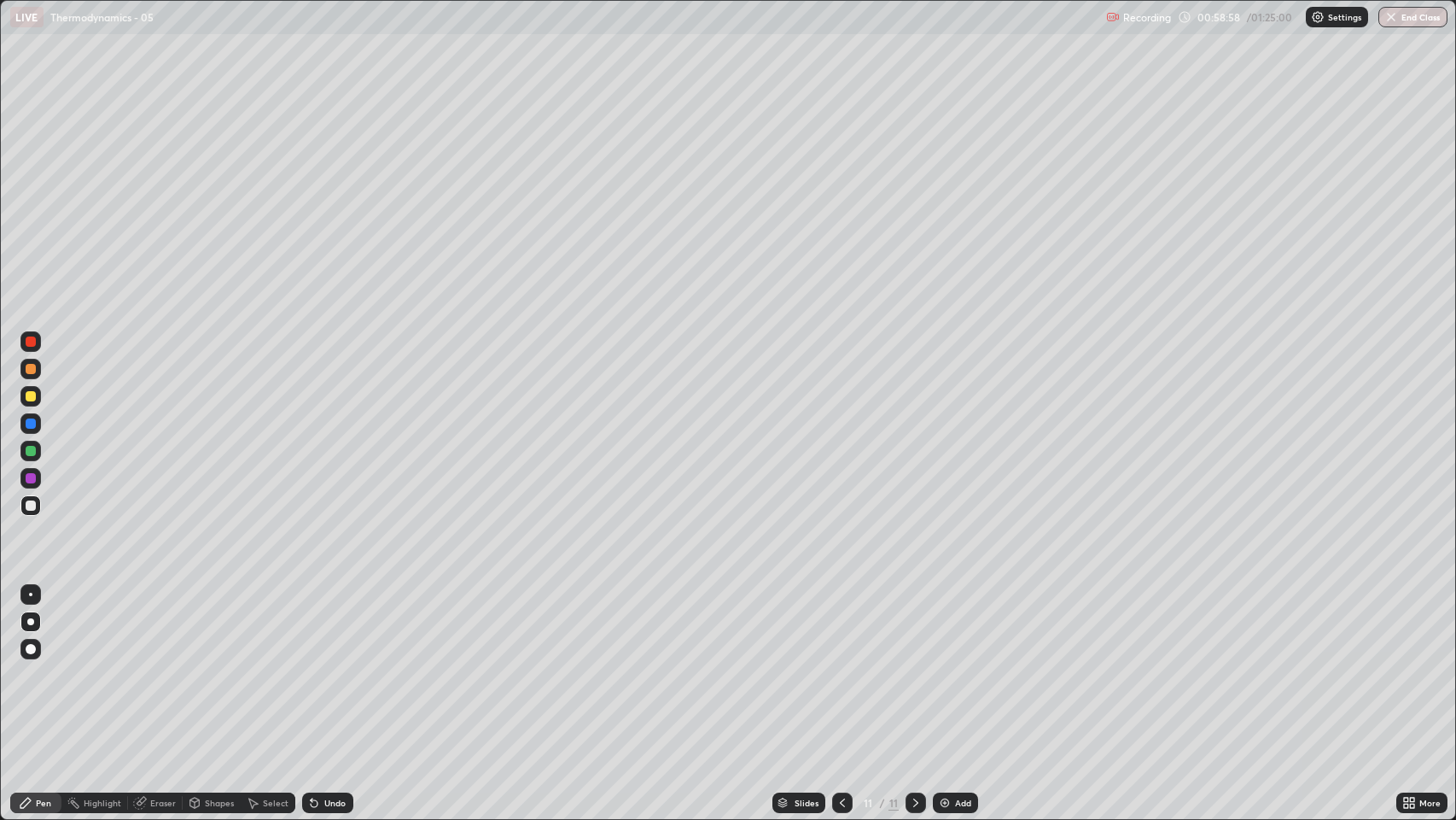
click at [329, 626] on div "Undo" at bounding box center [324, 803] width 58 height 34
click at [331, 626] on div "Undo" at bounding box center [328, 802] width 51 height 20
click at [333, 626] on div "Undo" at bounding box center [328, 802] width 51 height 20
click at [31, 402] on div at bounding box center [30, 395] width 20 height 20
click at [24, 502] on div at bounding box center [30, 505] width 20 height 20
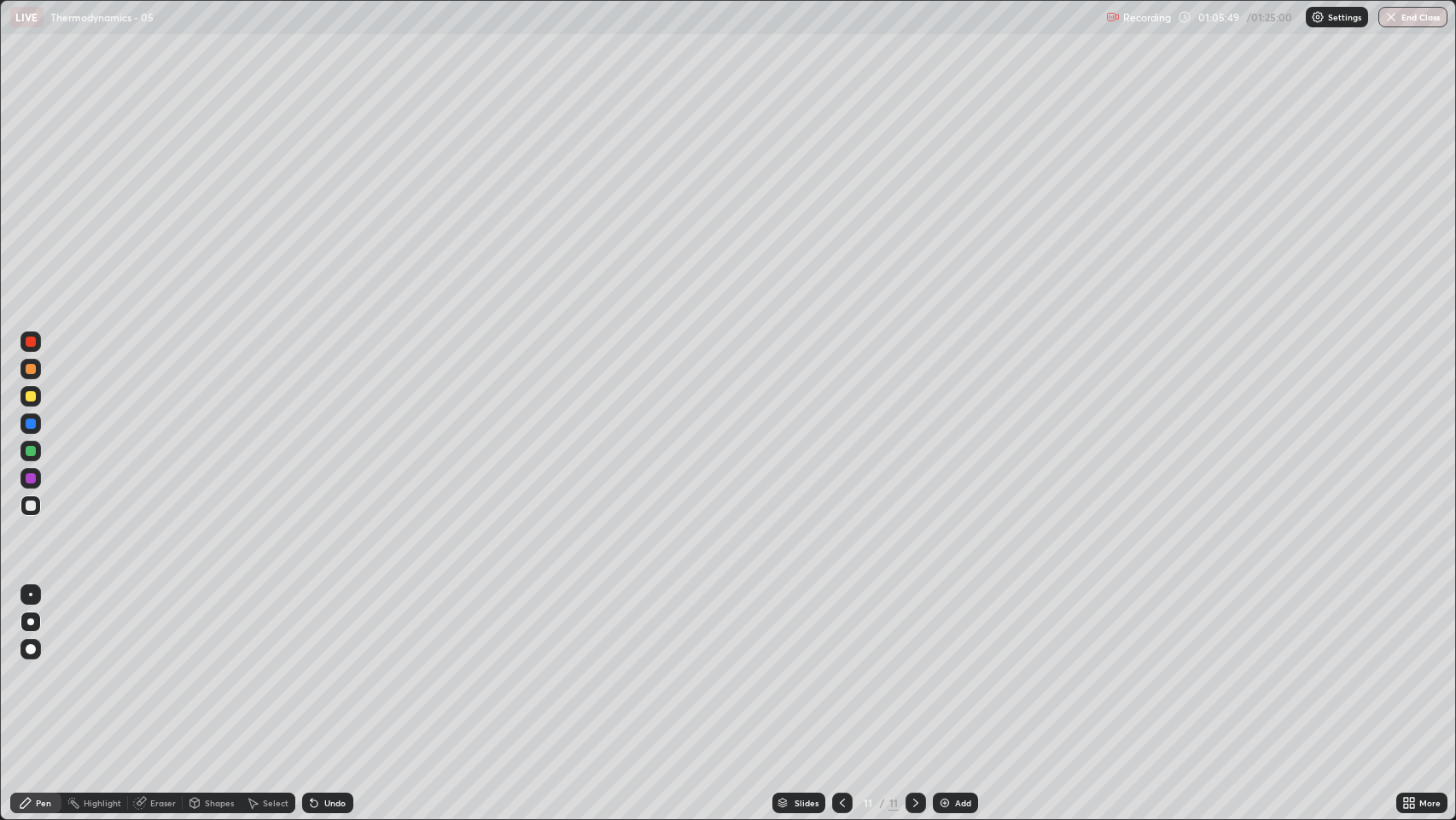
click at [941, 626] on img at bounding box center [945, 803] width 14 height 14
click at [343, 626] on div "Undo" at bounding box center [335, 803] width 21 height 9
click at [341, 626] on div "Undo" at bounding box center [335, 803] width 21 height 9
click at [340, 626] on div "Undo" at bounding box center [335, 803] width 21 height 9
click at [329, 626] on div "Undo" at bounding box center [335, 803] width 21 height 9
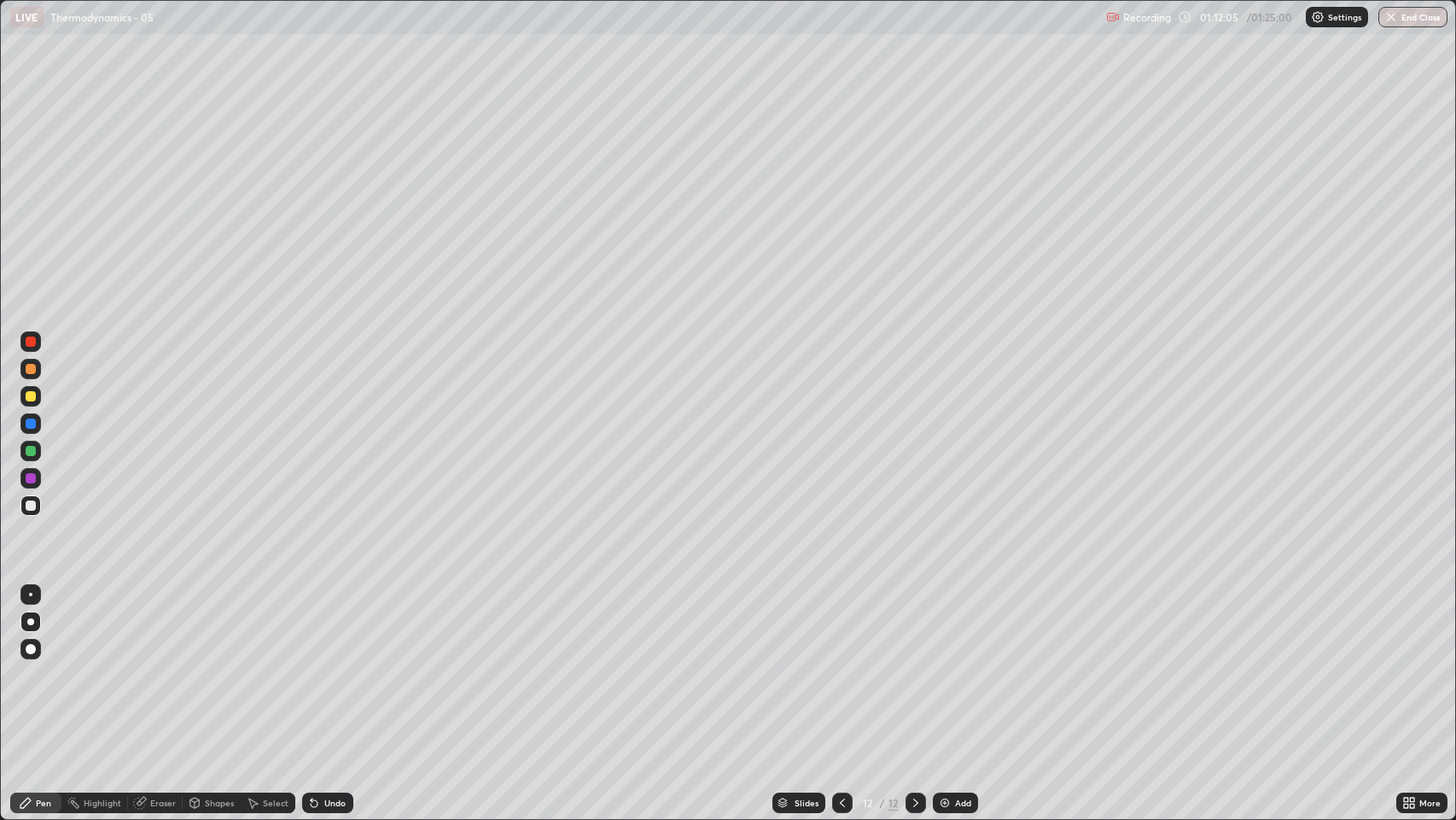
click at [330, 626] on div "Undo" at bounding box center [335, 803] width 21 height 9
click at [339, 626] on div "Undo" at bounding box center [335, 803] width 21 height 9
click at [341, 626] on div "Undo" at bounding box center [335, 803] width 21 height 9
click at [346, 626] on div "Undo" at bounding box center [328, 802] width 51 height 20
click at [948, 626] on div "Add" at bounding box center [956, 802] width 45 height 20
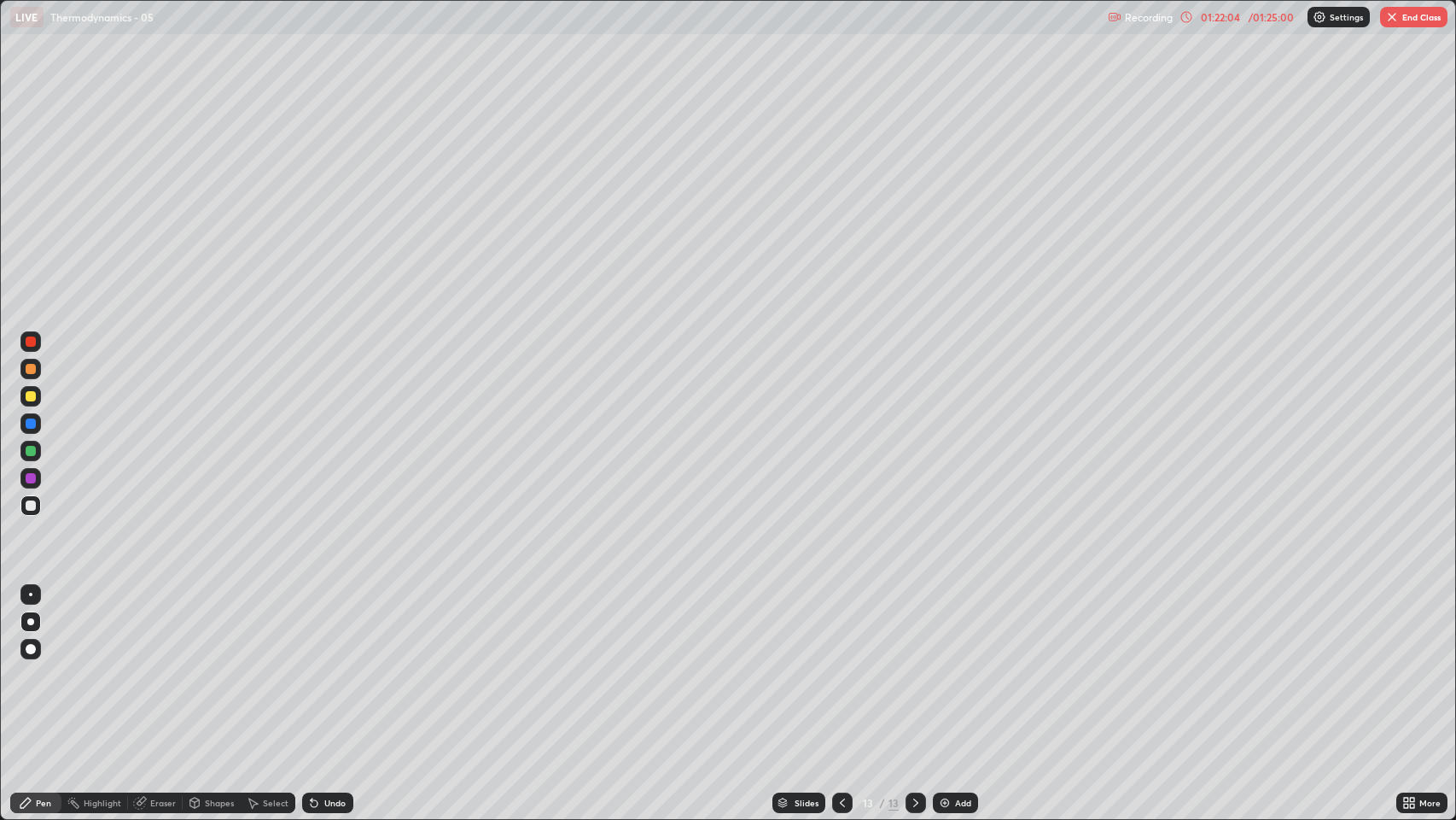
click at [337, 626] on div "Undo" at bounding box center [328, 802] width 51 height 20
click at [342, 626] on div "Undo" at bounding box center [324, 803] width 58 height 34
click at [337, 626] on div "Undo" at bounding box center [335, 803] width 21 height 9
click at [339, 626] on div "Undo" at bounding box center [324, 803] width 58 height 34
click at [349, 626] on div "Undo" at bounding box center [328, 802] width 51 height 20
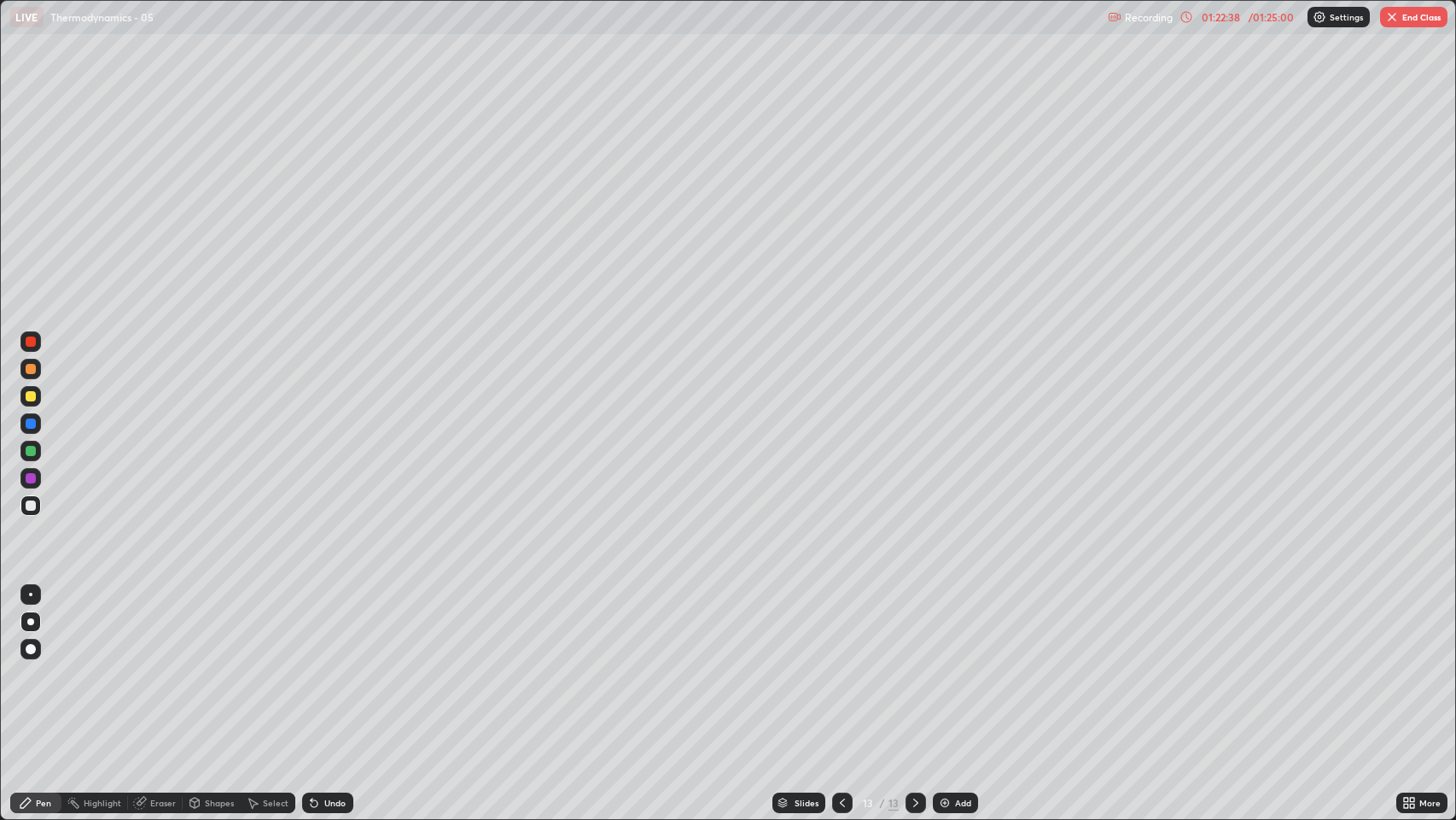
click at [33, 395] on div at bounding box center [31, 396] width 10 height 10
click at [938, 626] on img at bounding box center [945, 803] width 14 height 14
click at [319, 626] on div "Undo" at bounding box center [328, 802] width 51 height 20
click at [28, 505] on div at bounding box center [31, 506] width 10 height 10
click at [29, 397] on div at bounding box center [31, 396] width 10 height 10
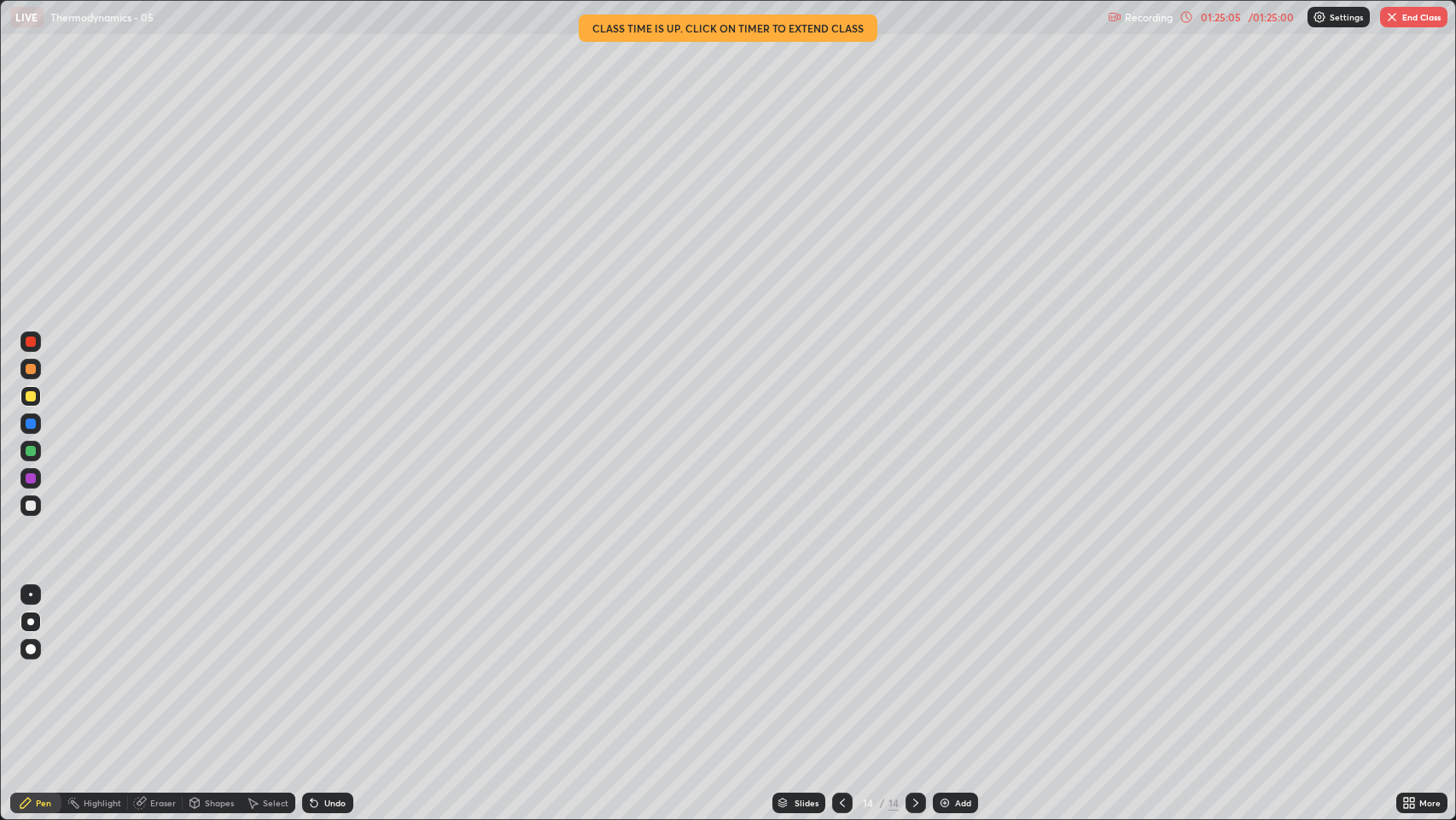
click at [329, 626] on div "Undo" at bounding box center [324, 803] width 58 height 34
click at [330, 626] on div "Undo" at bounding box center [328, 802] width 51 height 20
click at [29, 453] on div at bounding box center [31, 451] width 10 height 10
click at [327, 626] on div "Undo" at bounding box center [328, 802] width 51 height 20
click at [324, 626] on div "Undo" at bounding box center [328, 802] width 51 height 20
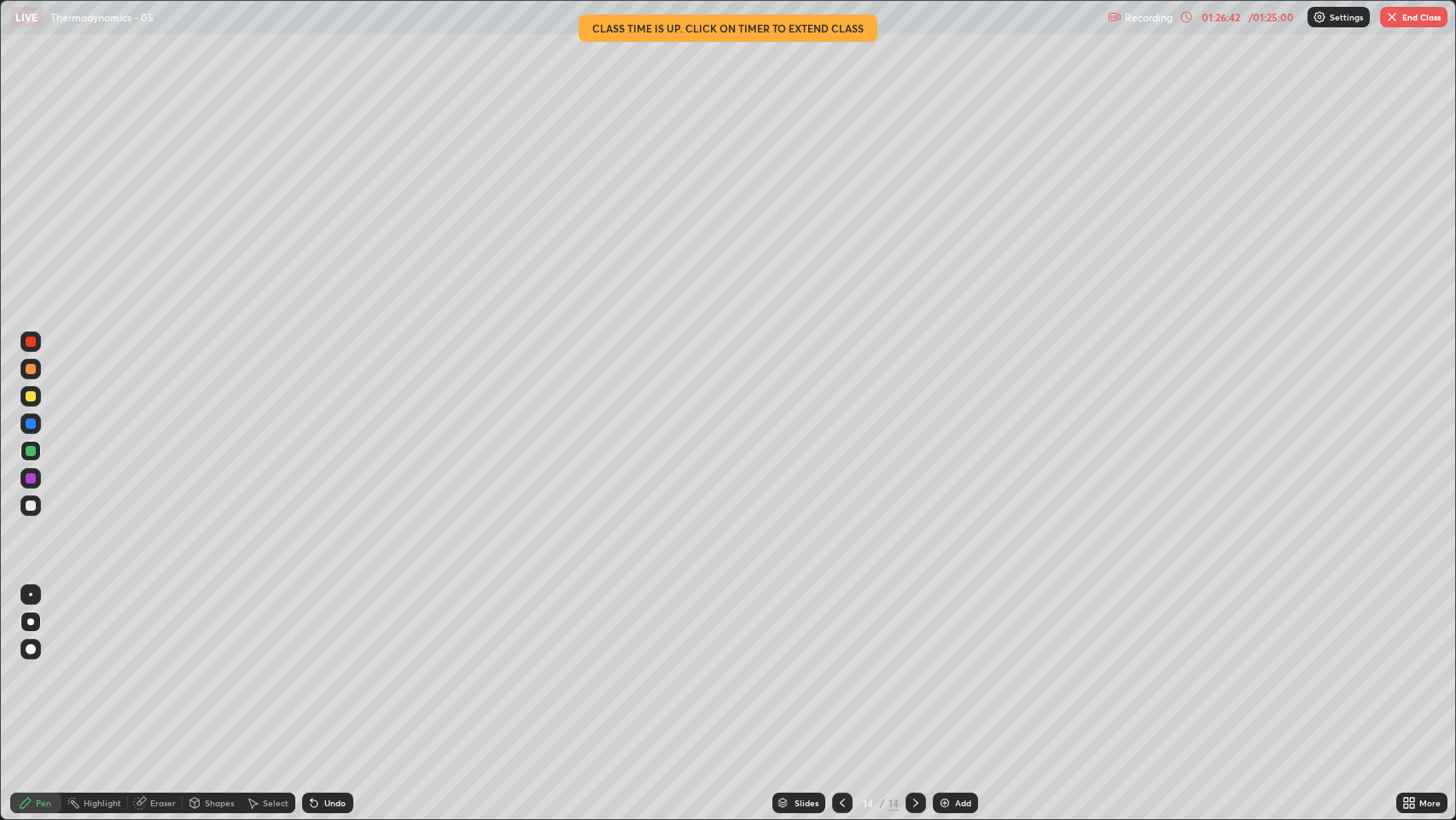
click at [322, 626] on div "Undo" at bounding box center [328, 802] width 51 height 20
click at [323, 626] on div "Undo" at bounding box center [328, 802] width 51 height 20
click at [320, 626] on div "Undo" at bounding box center [328, 802] width 51 height 20
click at [323, 626] on div "Undo" at bounding box center [328, 802] width 51 height 20
click at [322, 626] on div "Undo" at bounding box center [328, 802] width 51 height 20
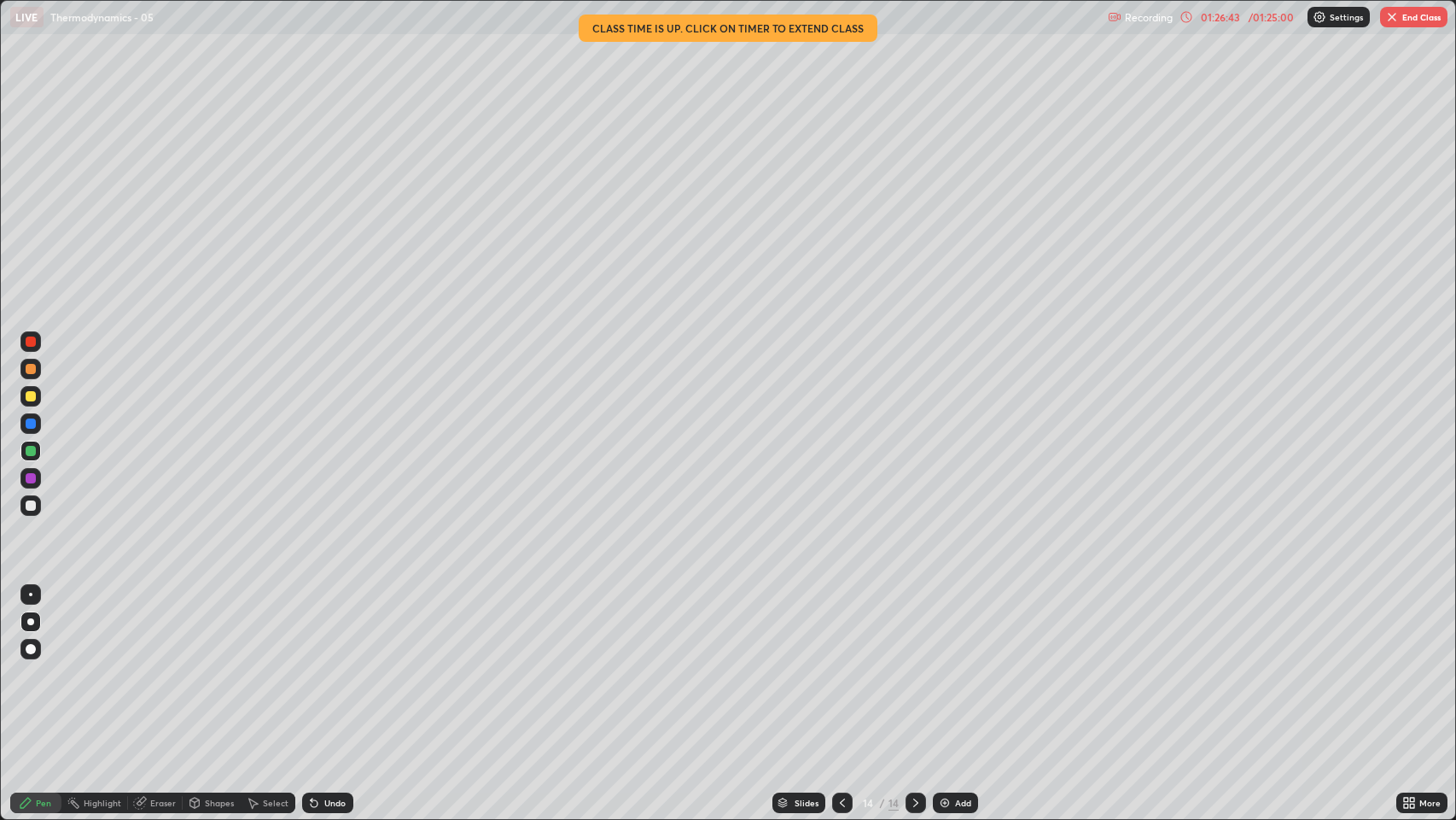
click at [321, 626] on div "Undo" at bounding box center [328, 802] width 51 height 20
click at [25, 509] on div at bounding box center [30, 505] width 20 height 20
click at [1187, 17] on icon at bounding box center [1187, 17] width 14 height 14
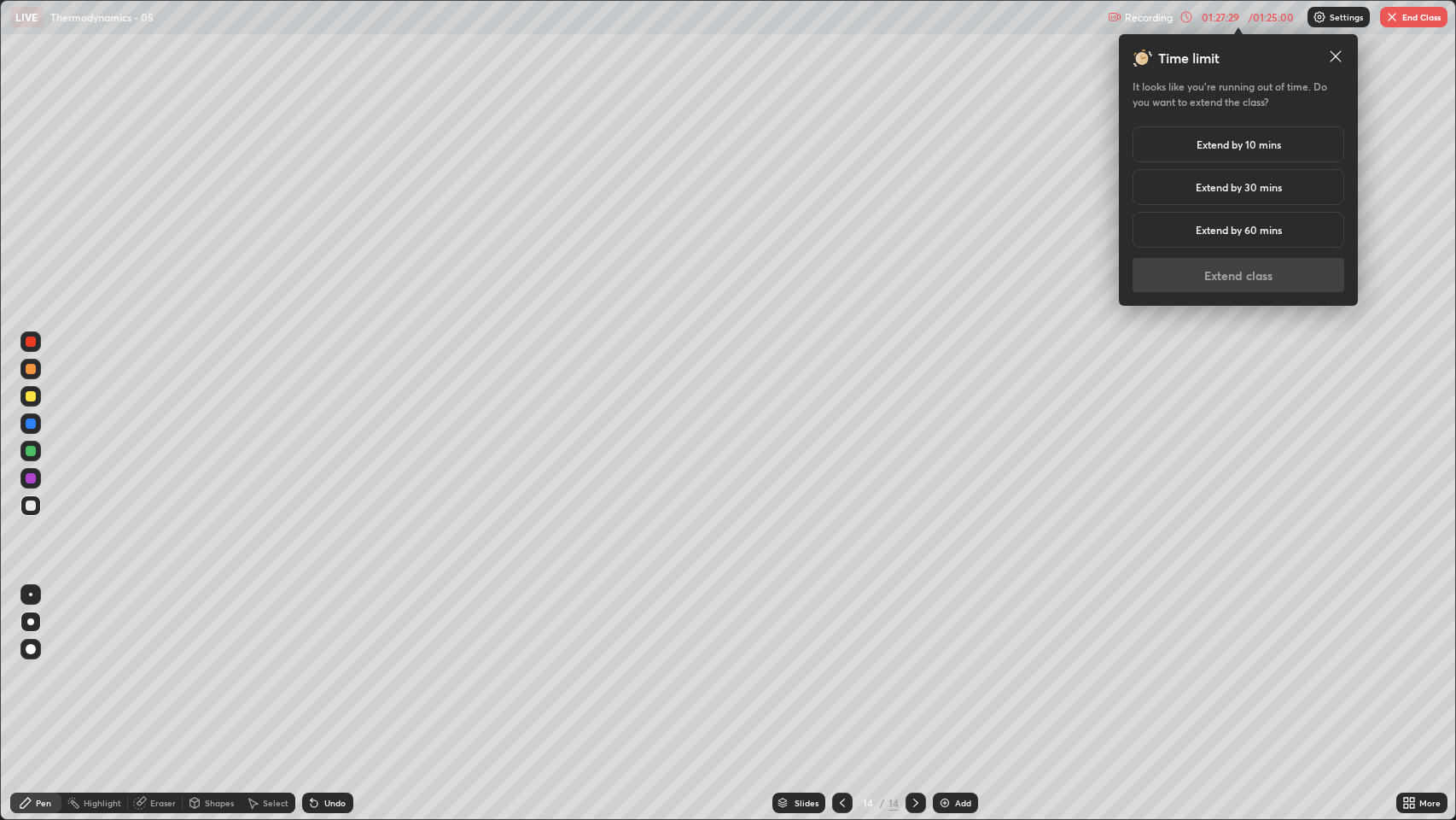
click at [1215, 149] on h5 "Extend by 10 mins" at bounding box center [1238, 145] width 85 height 16
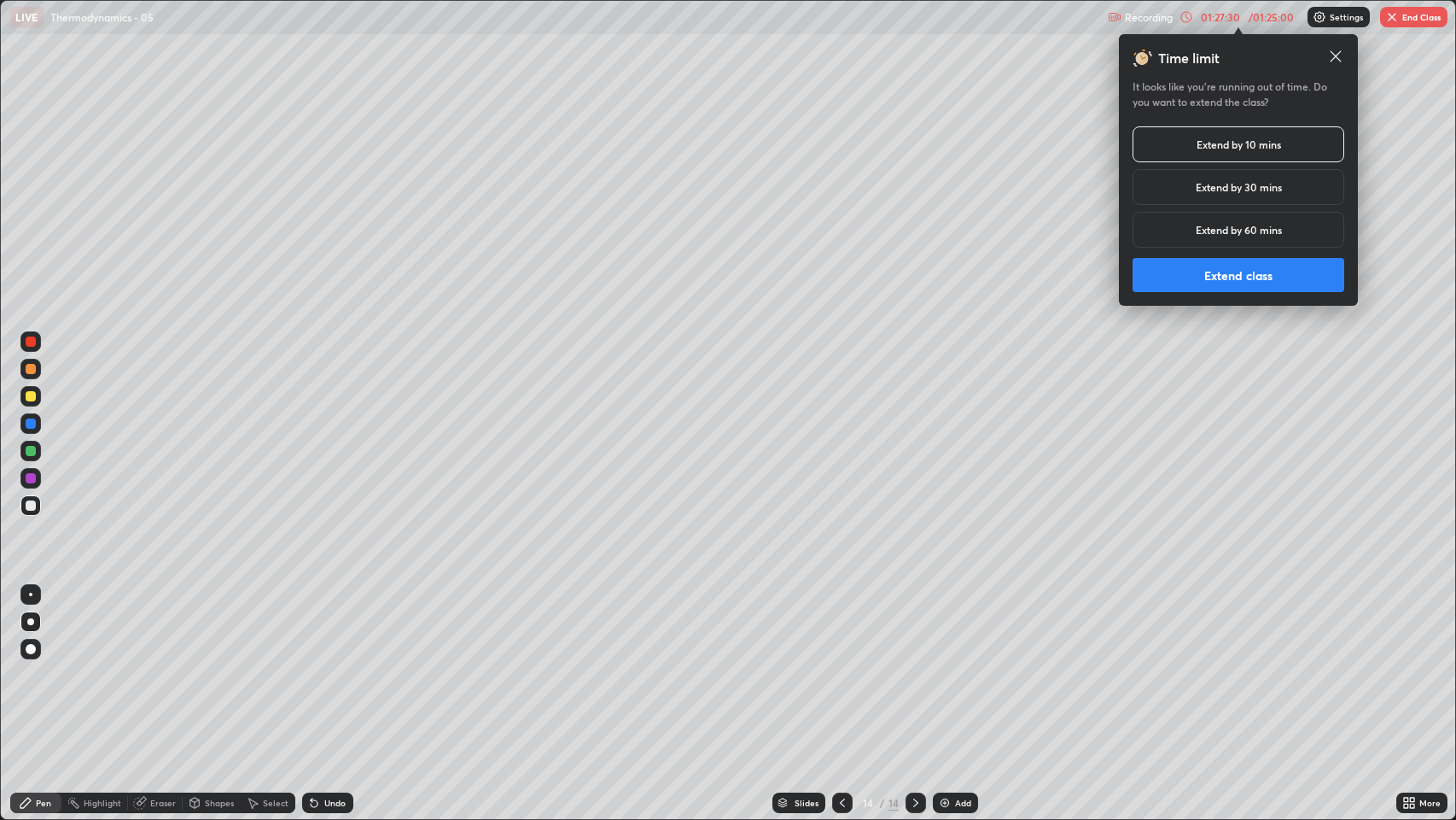
click at [1215, 282] on button "Extend class" at bounding box center [1238, 275] width 212 height 34
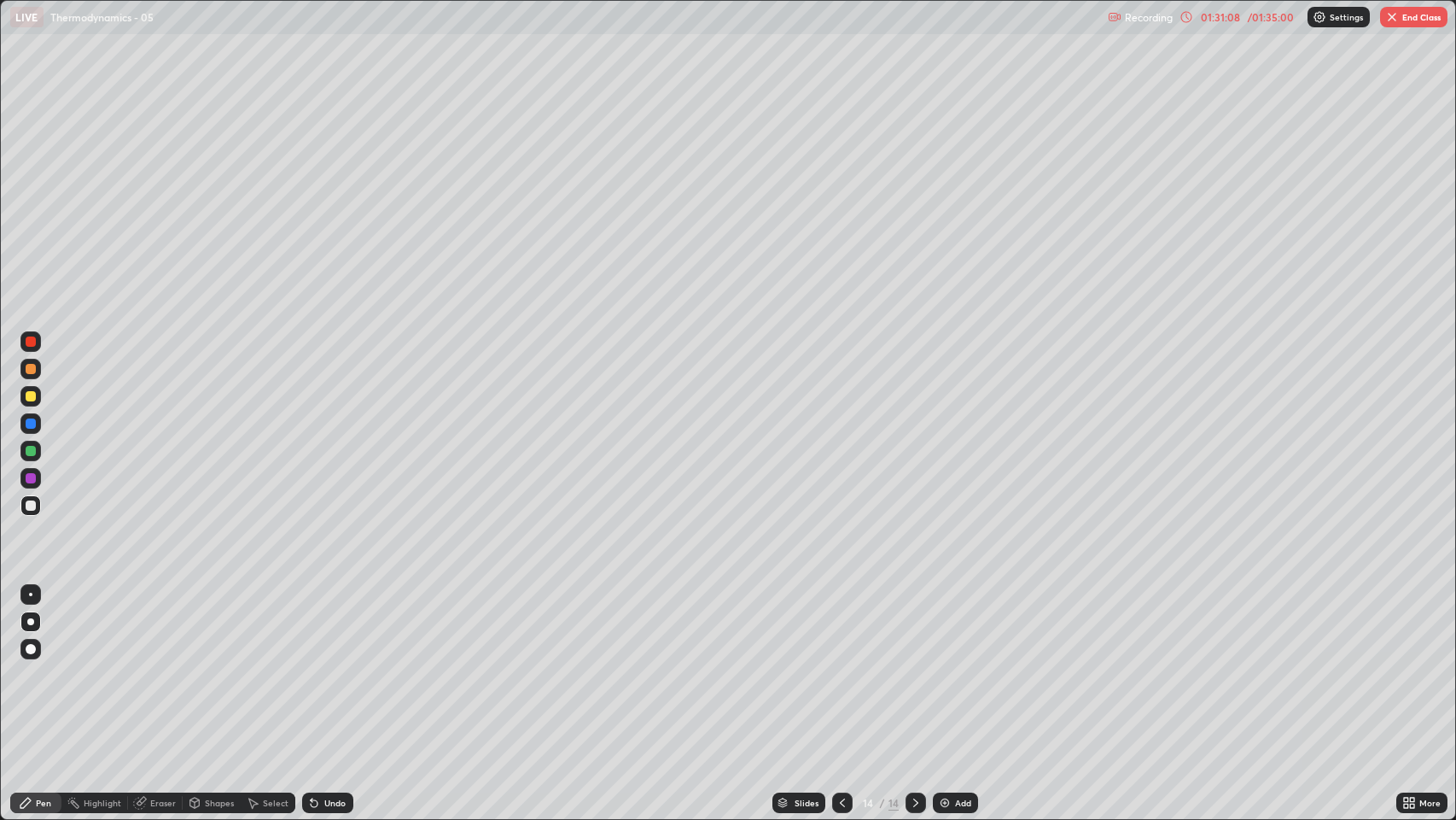
click at [949, 626] on div "Slides 14 / 14 Add" at bounding box center [874, 803] width 1044 height 34
click at [945, 626] on img at bounding box center [945, 803] width 14 height 14
click at [322, 626] on div "Undo" at bounding box center [328, 802] width 51 height 20
click at [338, 626] on div "Undo" at bounding box center [335, 803] width 21 height 9
click at [337, 626] on div "Undo" at bounding box center [335, 803] width 21 height 9
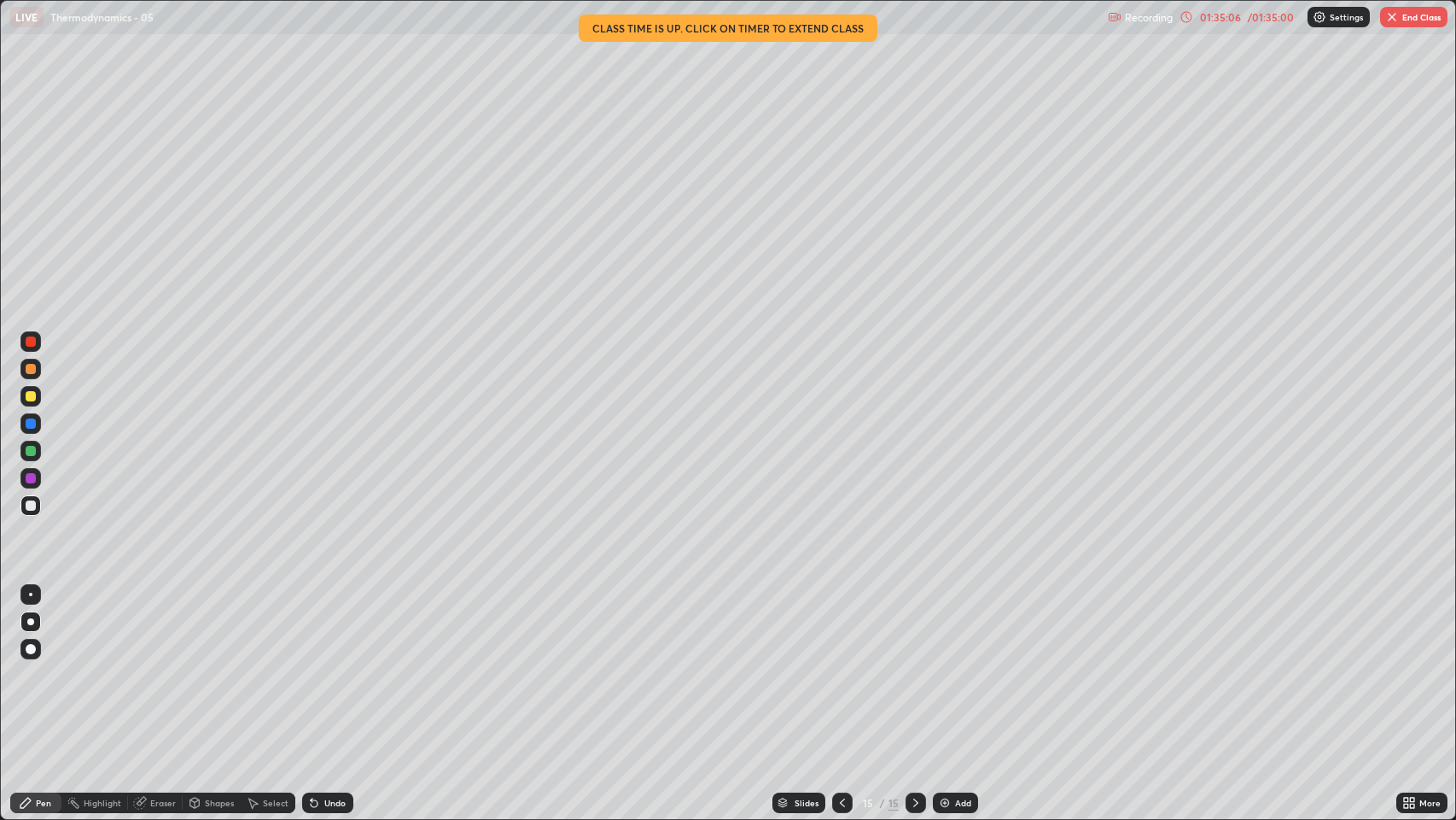
click at [338, 626] on div "Undo" at bounding box center [328, 802] width 51 height 20
click at [333, 626] on div "Undo" at bounding box center [335, 803] width 21 height 9
click at [1416, 20] on button "End Class" at bounding box center [1413, 17] width 67 height 20
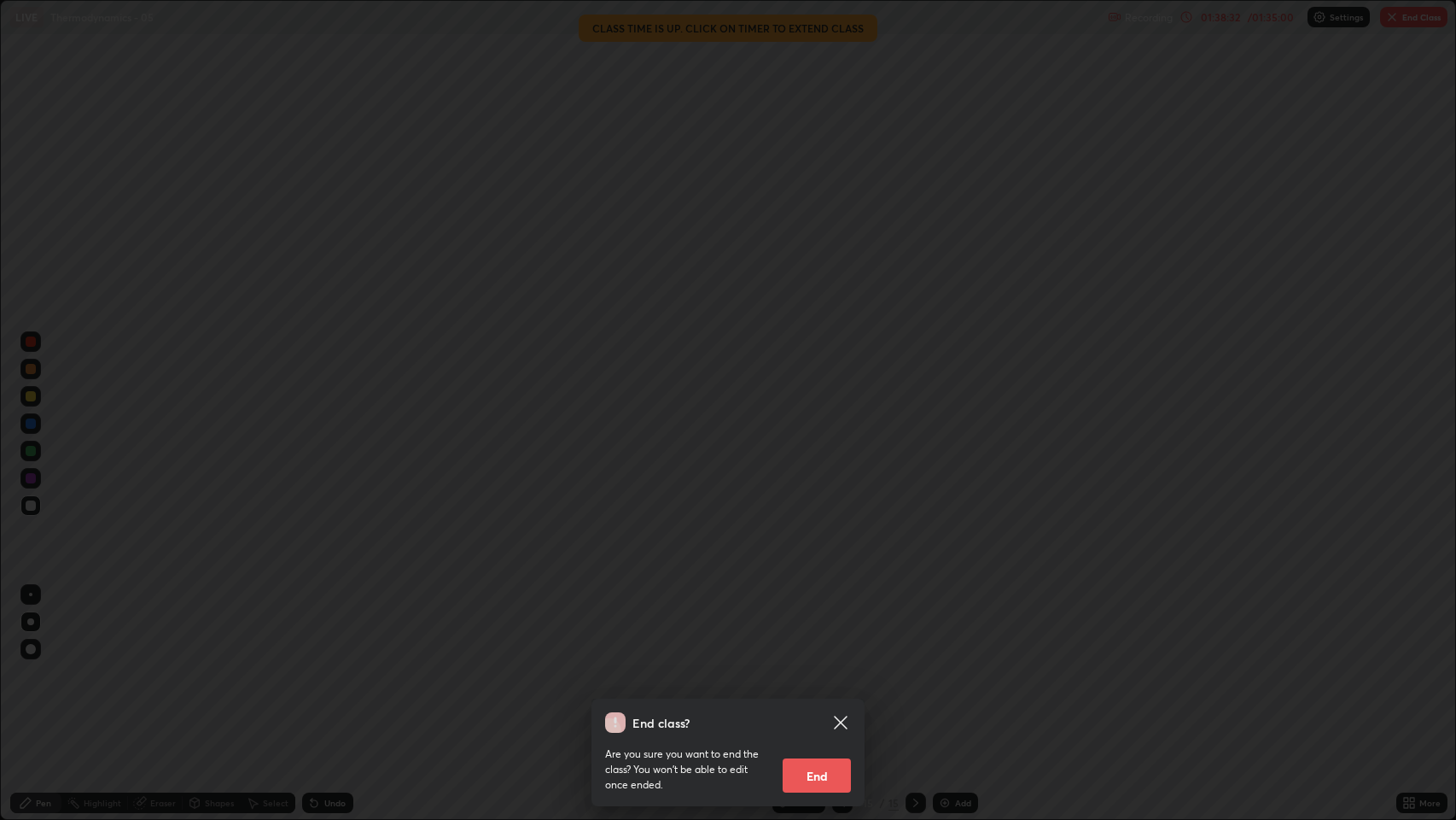
click at [841, 626] on icon at bounding box center [840, 721] width 13 height 13
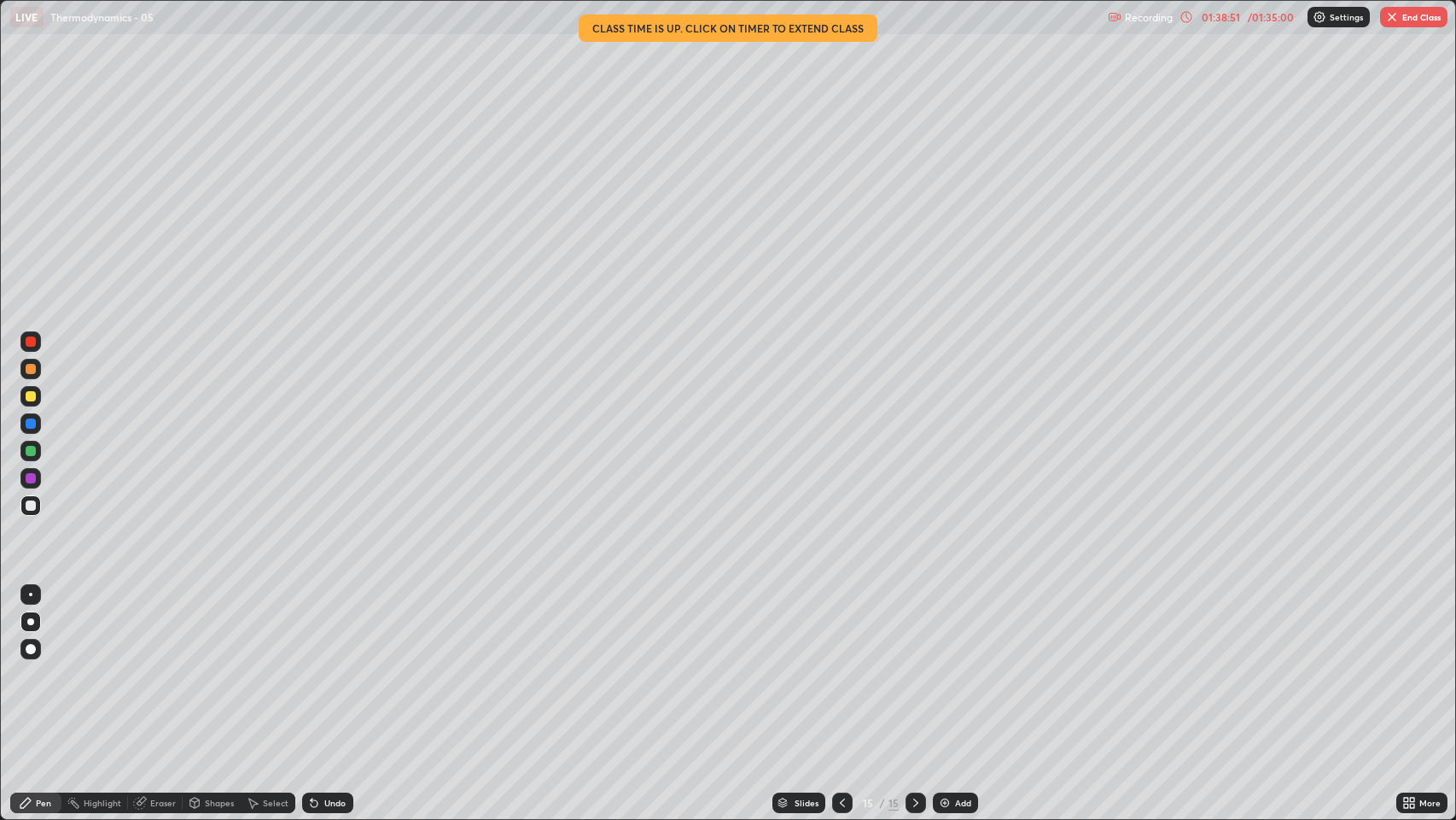
click at [325, 626] on div "Undo" at bounding box center [335, 803] width 21 height 9
click at [319, 626] on div "Undo" at bounding box center [328, 802] width 51 height 20
click at [320, 626] on div "Undo" at bounding box center [328, 802] width 51 height 20
click at [324, 626] on div "Undo" at bounding box center [335, 803] width 21 height 9
click at [312, 626] on icon at bounding box center [314, 803] width 7 height 7
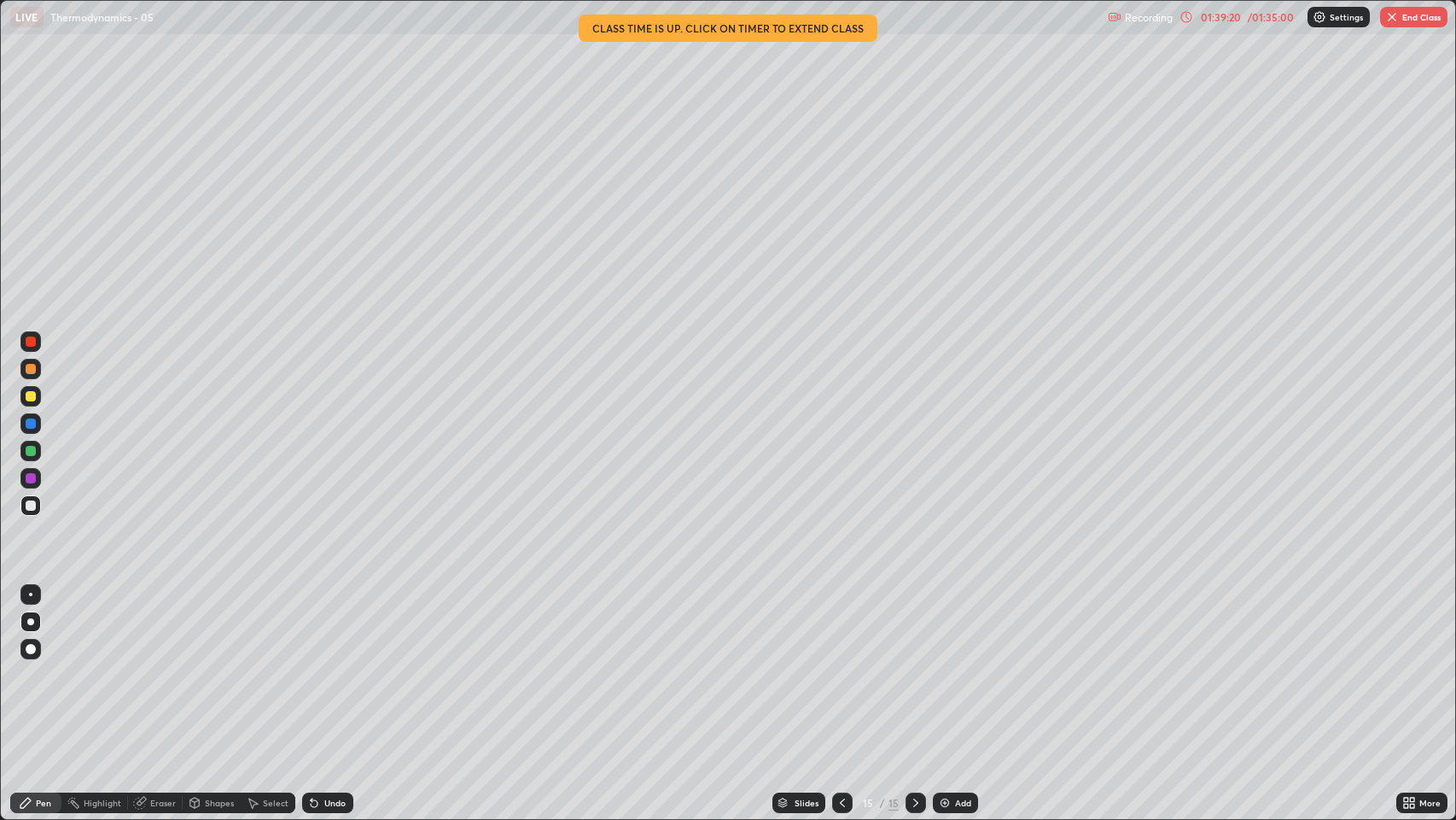
click at [318, 626] on icon at bounding box center [314, 803] width 14 height 14
click at [332, 626] on div "Undo" at bounding box center [335, 803] width 21 height 9
click at [329, 626] on div "Undo" at bounding box center [335, 803] width 21 height 9
click at [331, 626] on div "Undo" at bounding box center [335, 803] width 21 height 9
click at [329, 626] on div "Undo" at bounding box center [335, 803] width 21 height 9
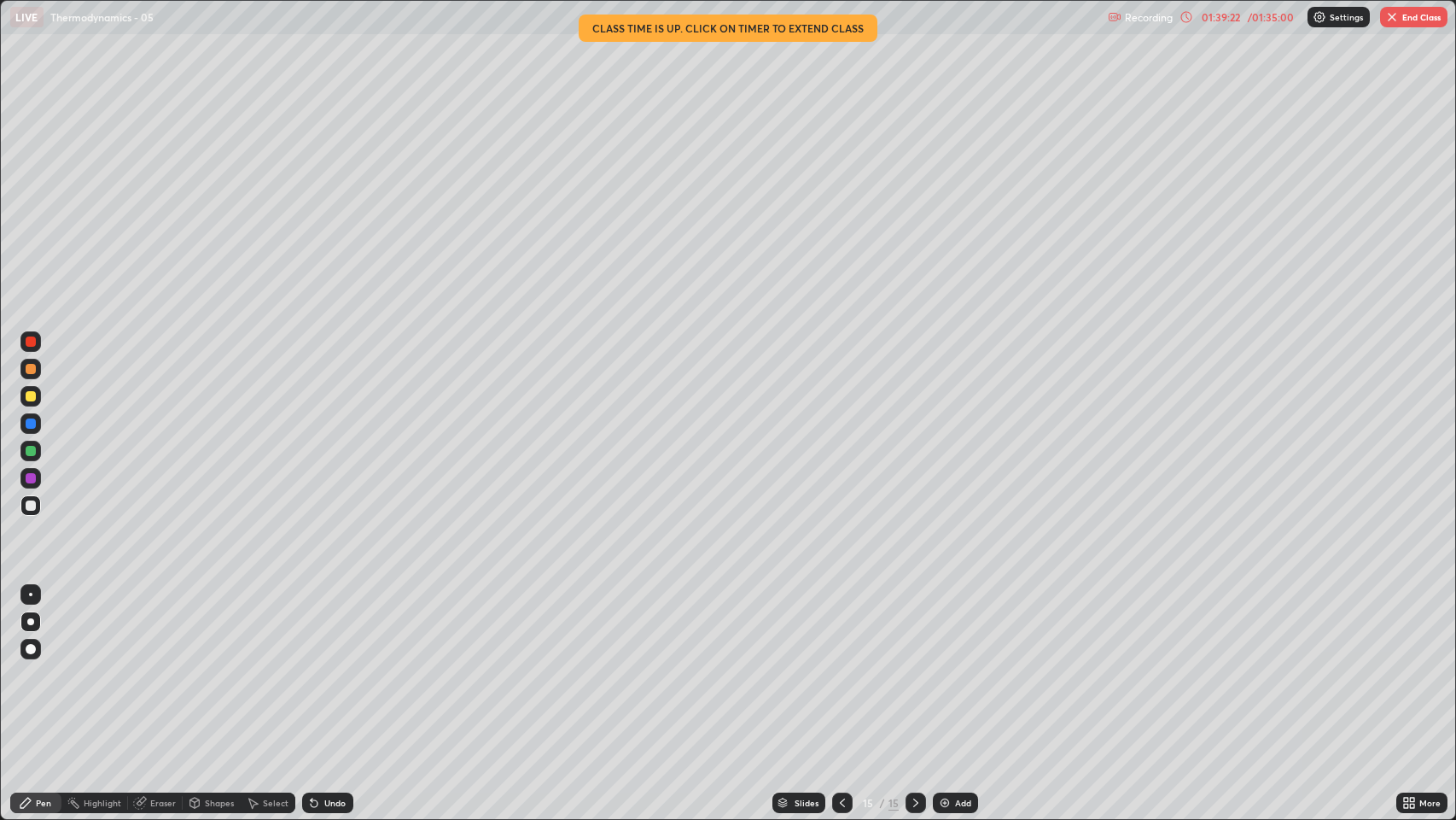
click at [329, 626] on div "Undo" at bounding box center [335, 803] width 21 height 9
click at [151, 626] on div "Eraser" at bounding box center [162, 803] width 25 height 9
click at [43, 626] on div "Pen" at bounding box center [44, 803] width 16 height 9
click at [153, 626] on div "Eraser" at bounding box center [155, 802] width 55 height 20
click at [1405, 13] on button "End Class" at bounding box center [1413, 17] width 67 height 20
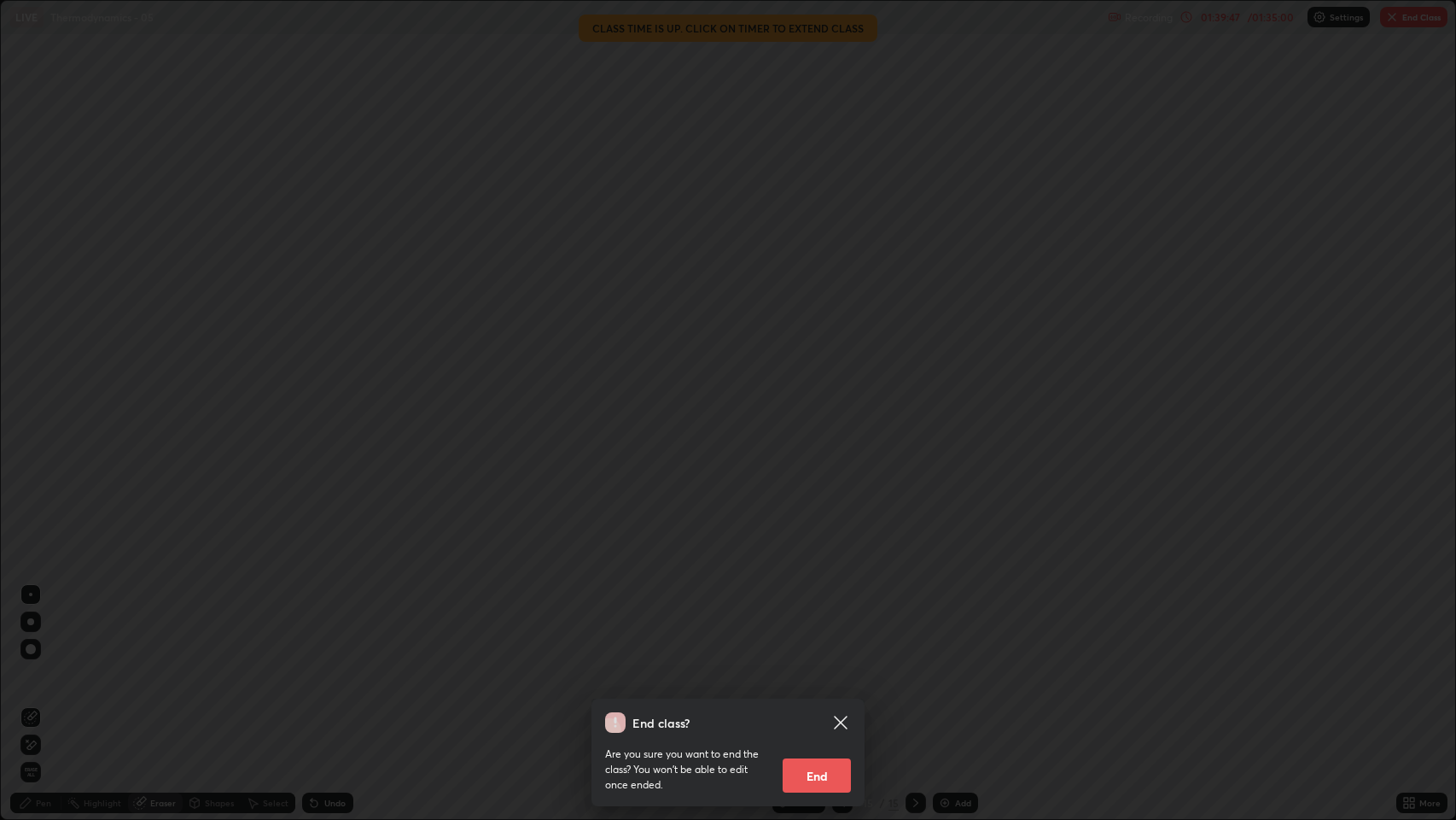
click at [826, 626] on button "End" at bounding box center [817, 775] width 68 height 34
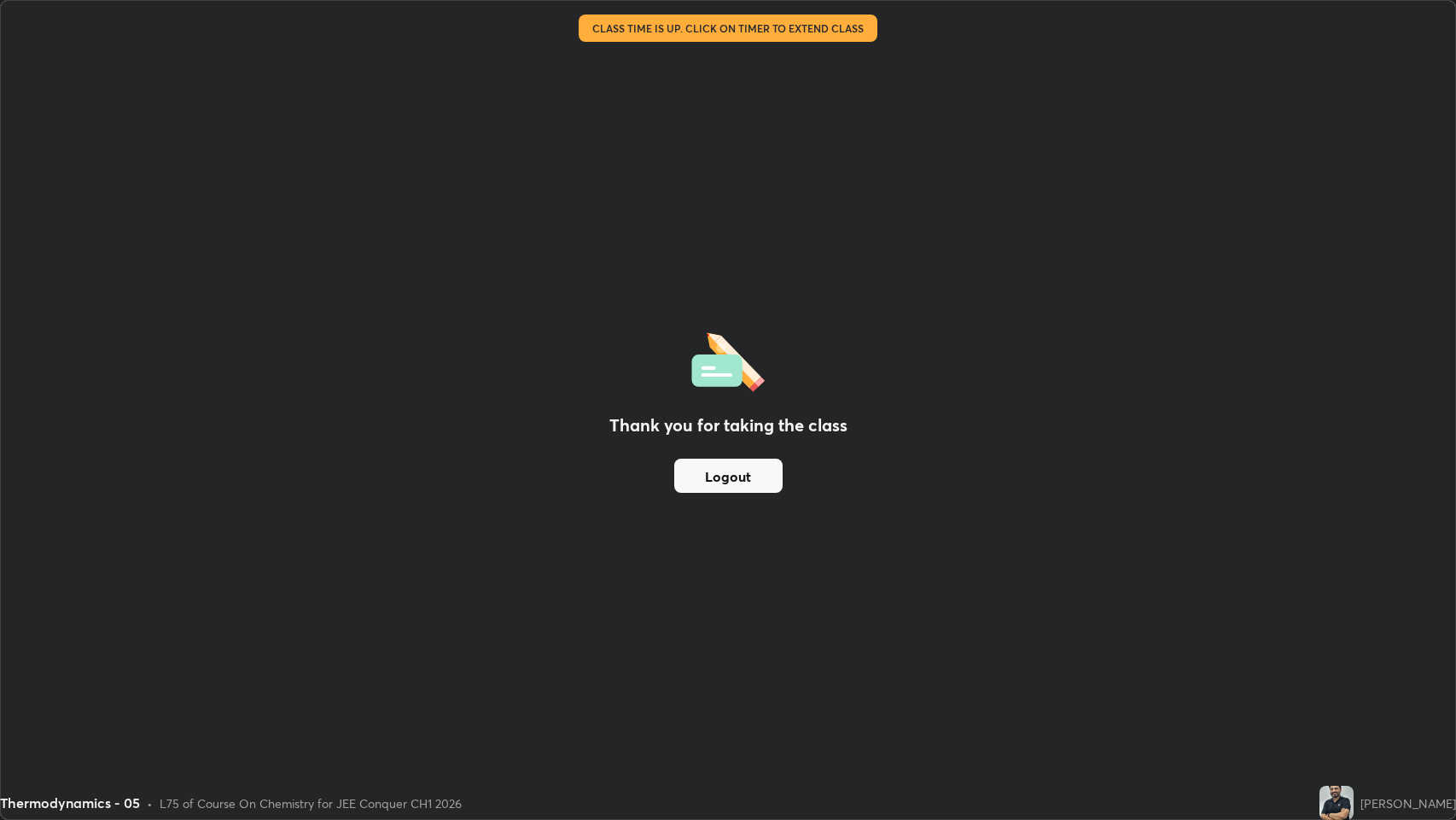
click at [717, 467] on button "Logout" at bounding box center [728, 475] width 108 height 34
click at [739, 479] on button "Logout" at bounding box center [728, 475] width 108 height 34
click at [745, 477] on button "Logout" at bounding box center [728, 475] width 108 height 34
click at [750, 474] on button "Logout" at bounding box center [728, 475] width 108 height 34
click at [706, 465] on button "Logout" at bounding box center [728, 475] width 108 height 34
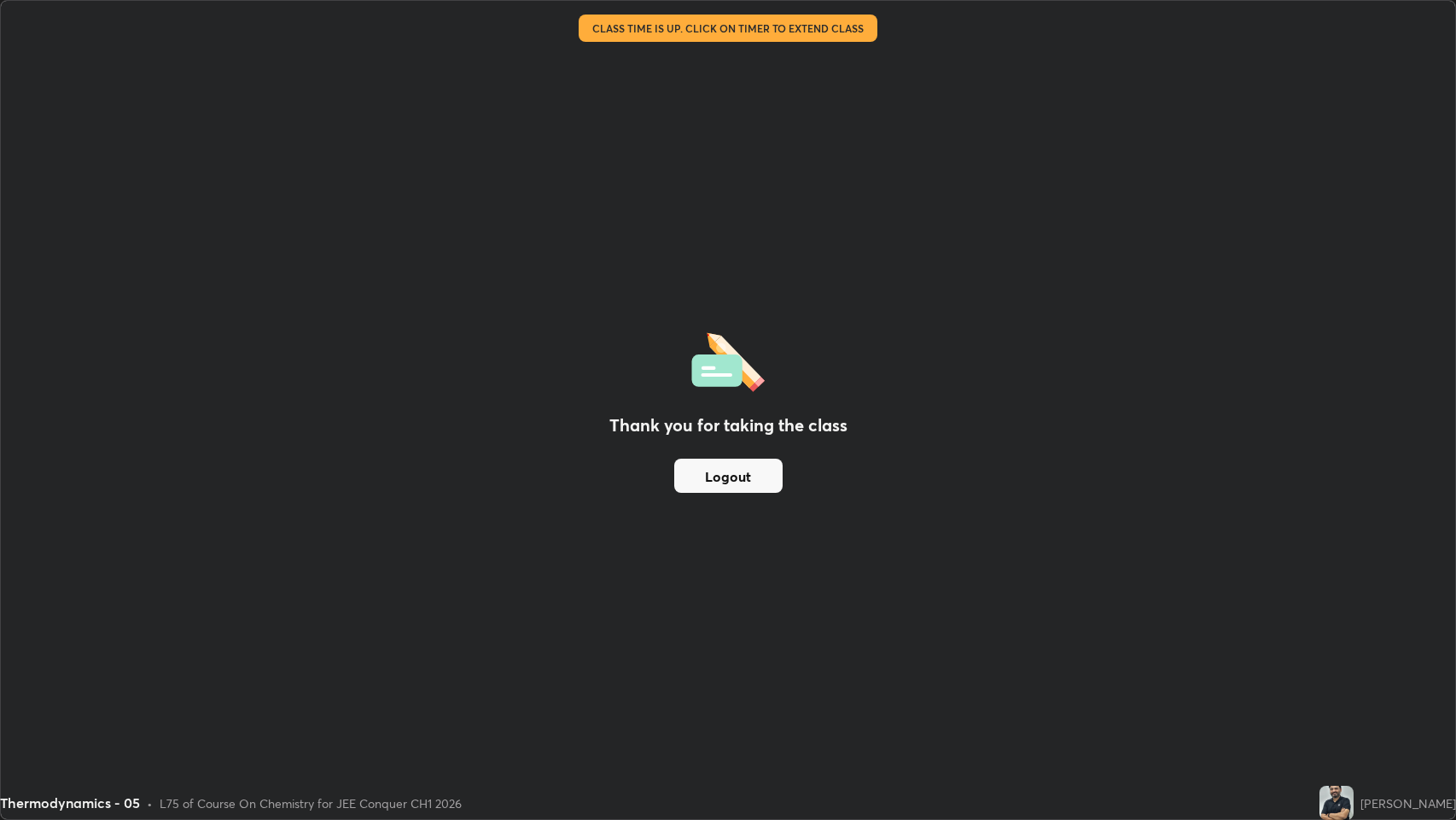
click at [709, 474] on button "Logout" at bounding box center [728, 475] width 108 height 34
click at [714, 478] on button "Logout" at bounding box center [728, 475] width 108 height 34
click at [729, 482] on button "Logout" at bounding box center [728, 475] width 108 height 34
click at [725, 476] on button "Logout" at bounding box center [728, 475] width 108 height 34
click at [721, 472] on button "Logout" at bounding box center [728, 475] width 108 height 34
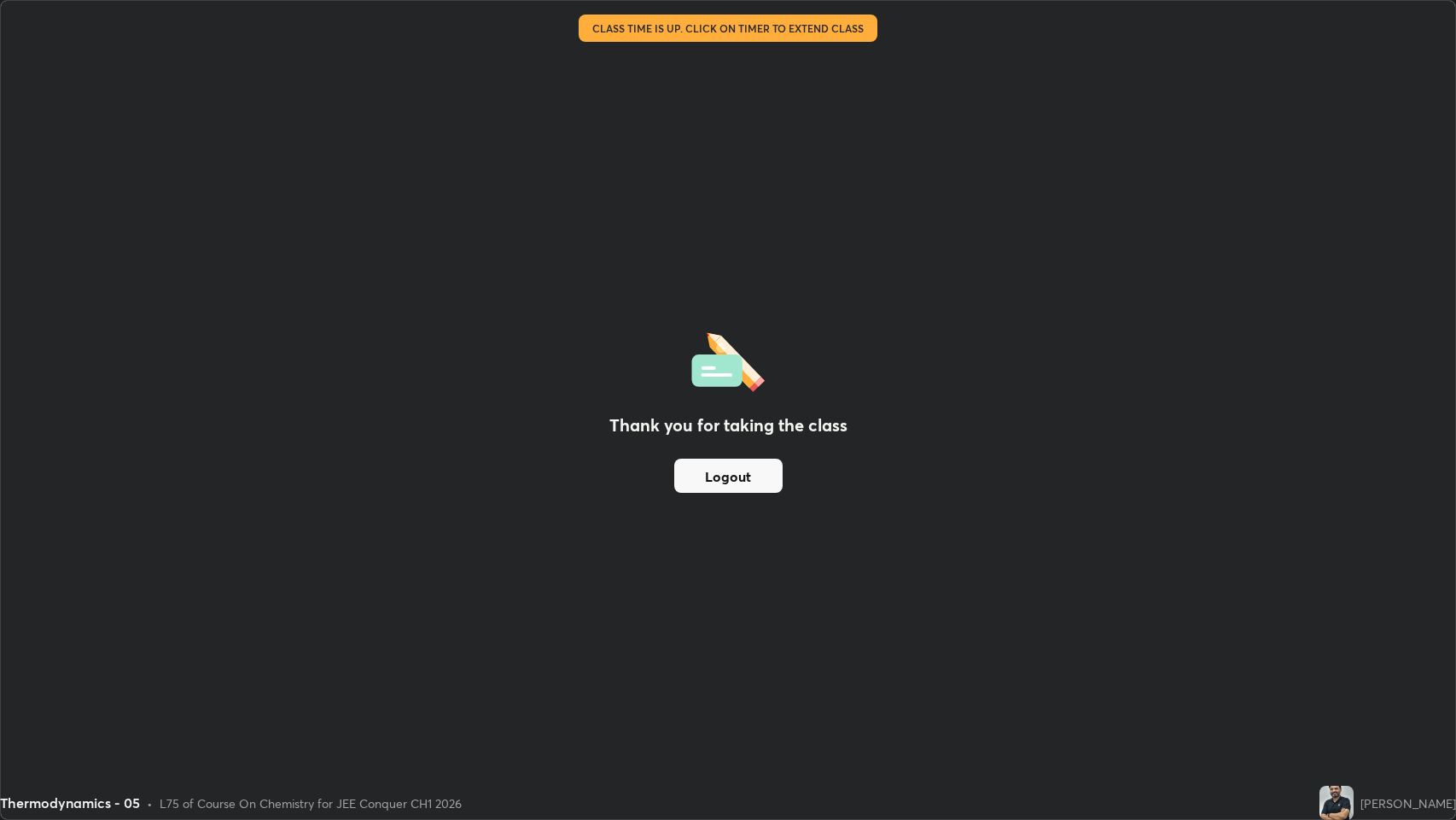
click at [1342, 626] on img at bounding box center [1336, 803] width 34 height 34
click at [1351, 626] on img at bounding box center [1336, 803] width 34 height 34
click at [1347, 626] on img at bounding box center [1336, 803] width 34 height 34
click at [1346, 626] on img at bounding box center [1336, 803] width 34 height 34
click at [1428, 115] on div "Thank you for taking the class Logout" at bounding box center [728, 410] width 1454 height 818
